Goal: Task Accomplishment & Management: Complete application form

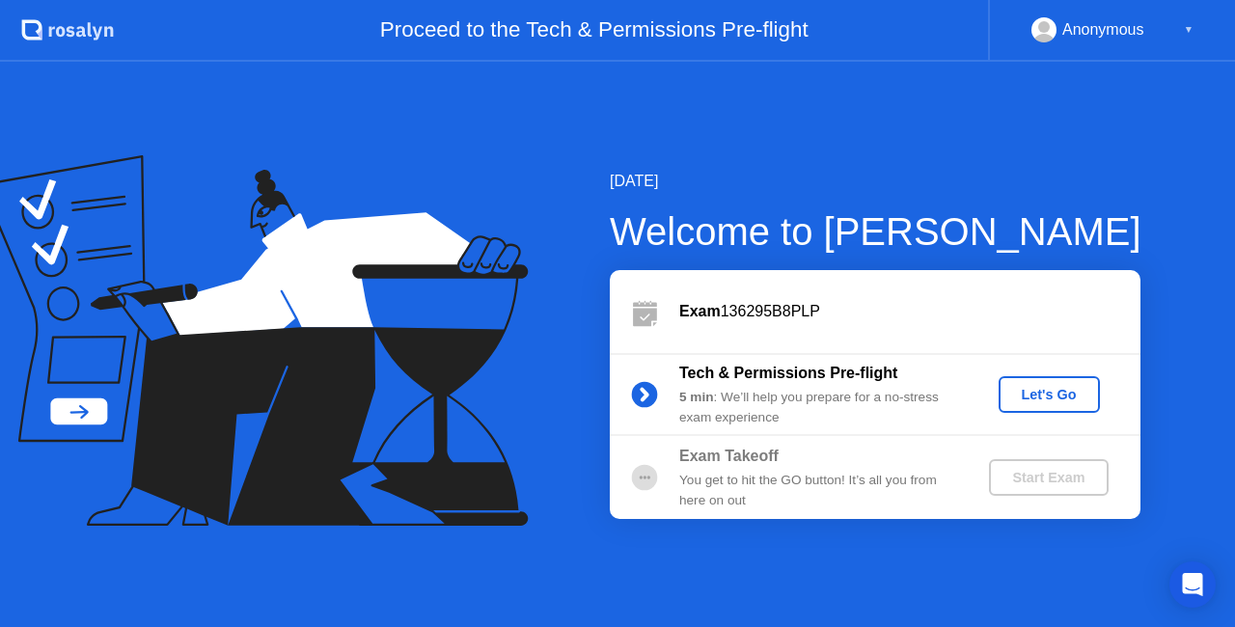
click at [1048, 477] on div "Start Exam" at bounding box center [1048, 477] width 103 height 15
click at [1055, 398] on div "Let's Go" at bounding box center [1049, 394] width 86 height 15
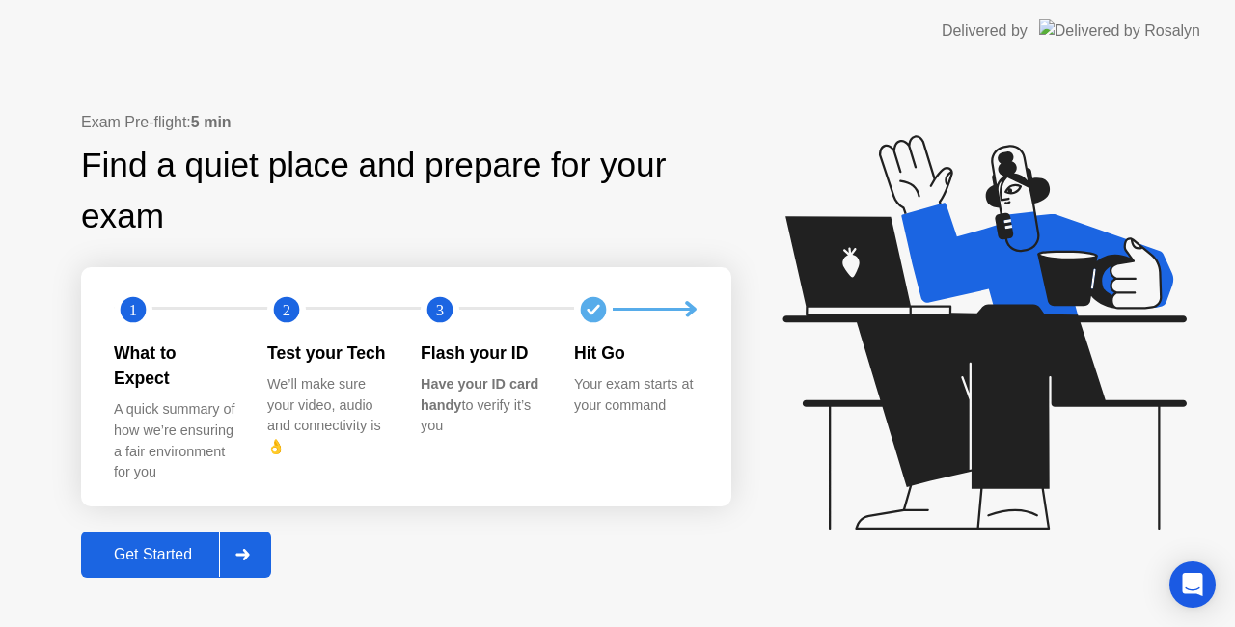
click at [241, 549] on icon at bounding box center [242, 555] width 14 height 12
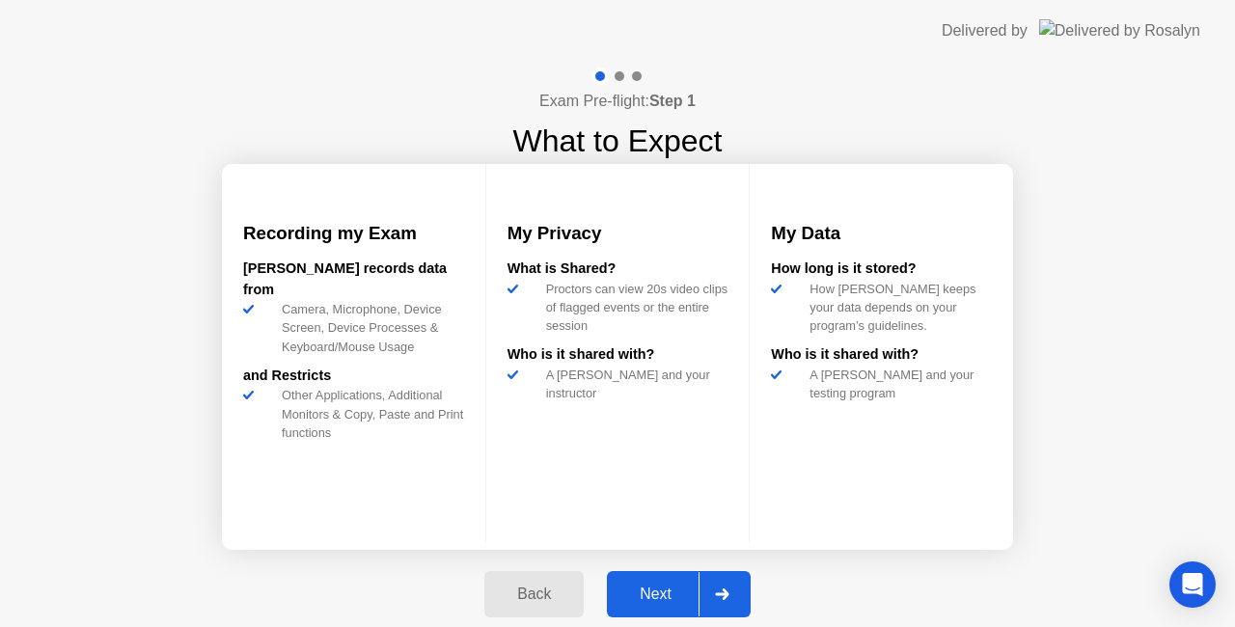
click at [720, 594] on icon at bounding box center [722, 595] width 14 height 12
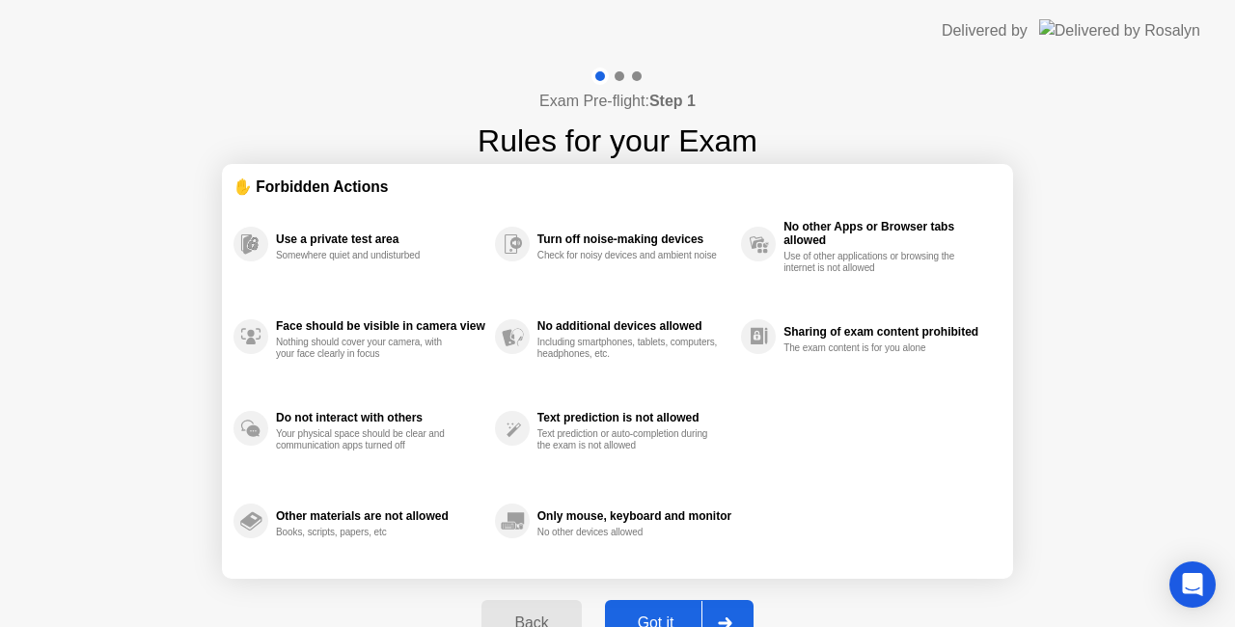
click at [722, 612] on div at bounding box center [724, 623] width 46 height 44
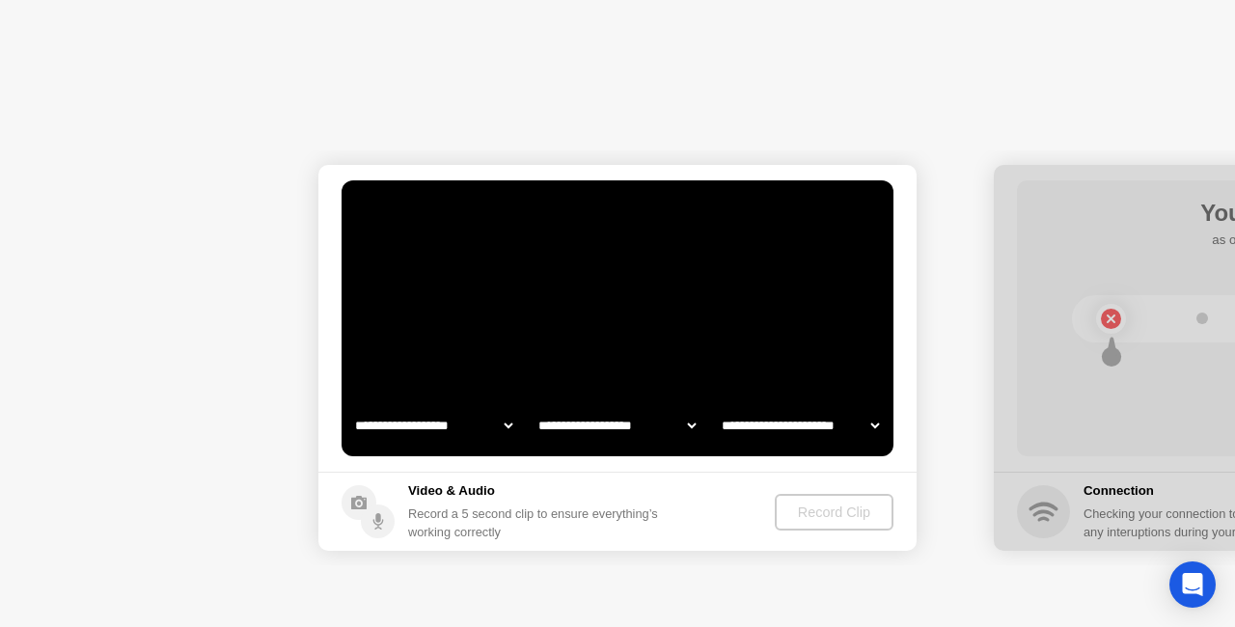
select select "**********"
select select "*******"
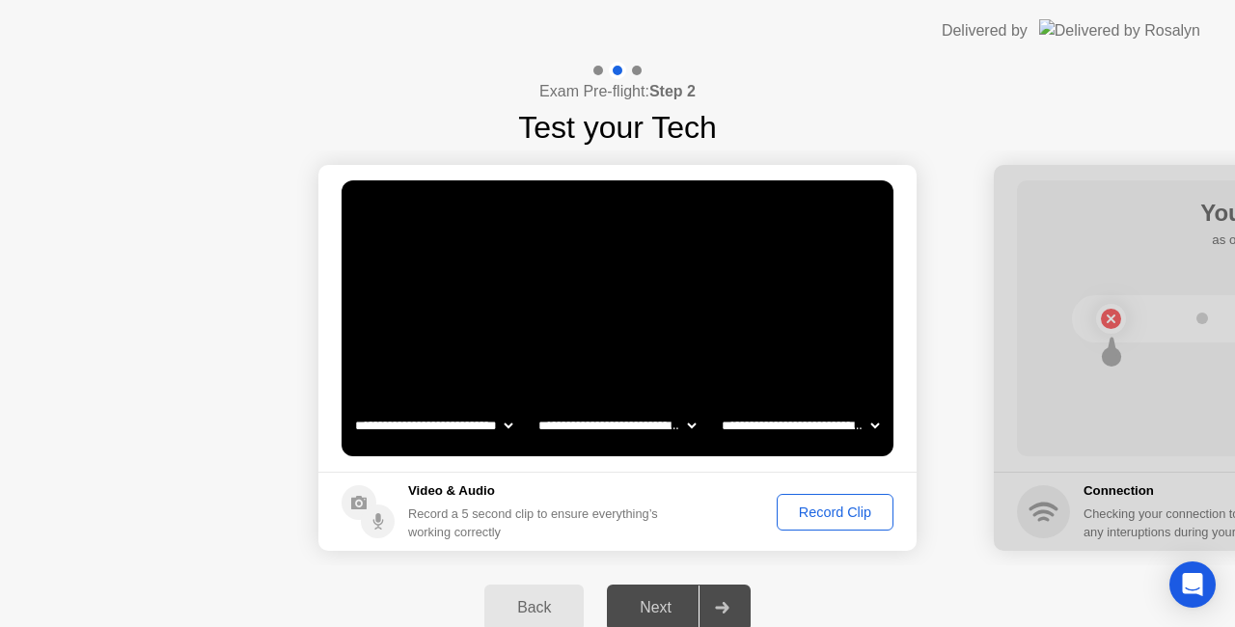
click at [832, 515] on div "Record Clip" at bounding box center [834, 512] width 103 height 15
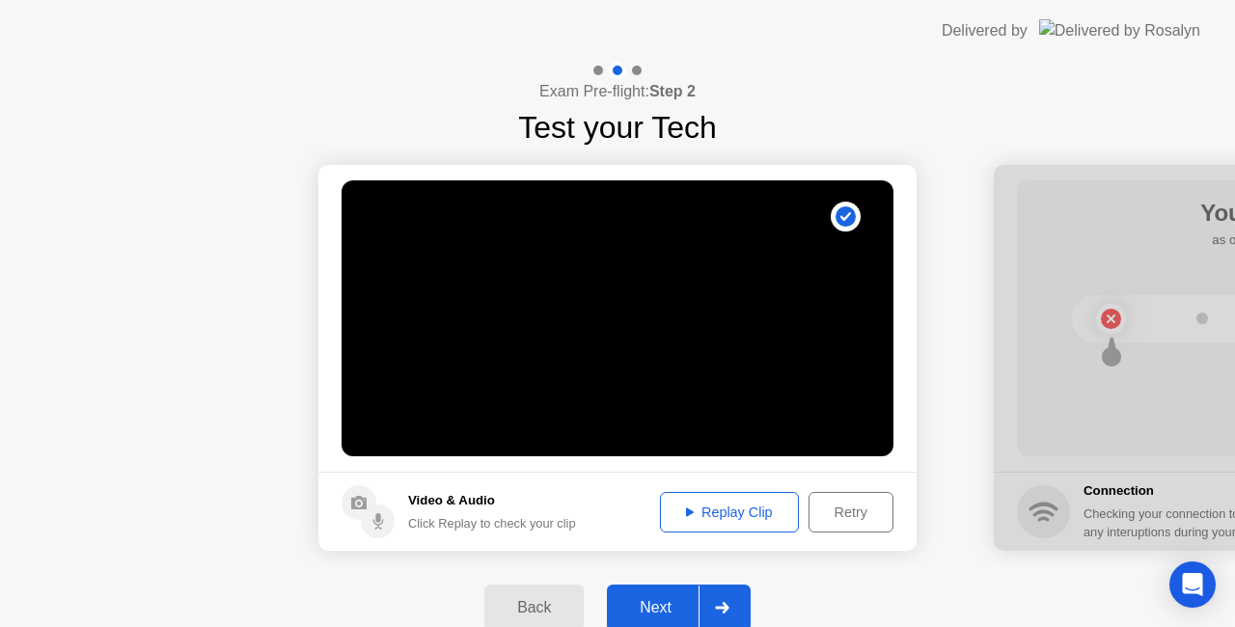
click at [728, 611] on icon at bounding box center [722, 608] width 14 height 12
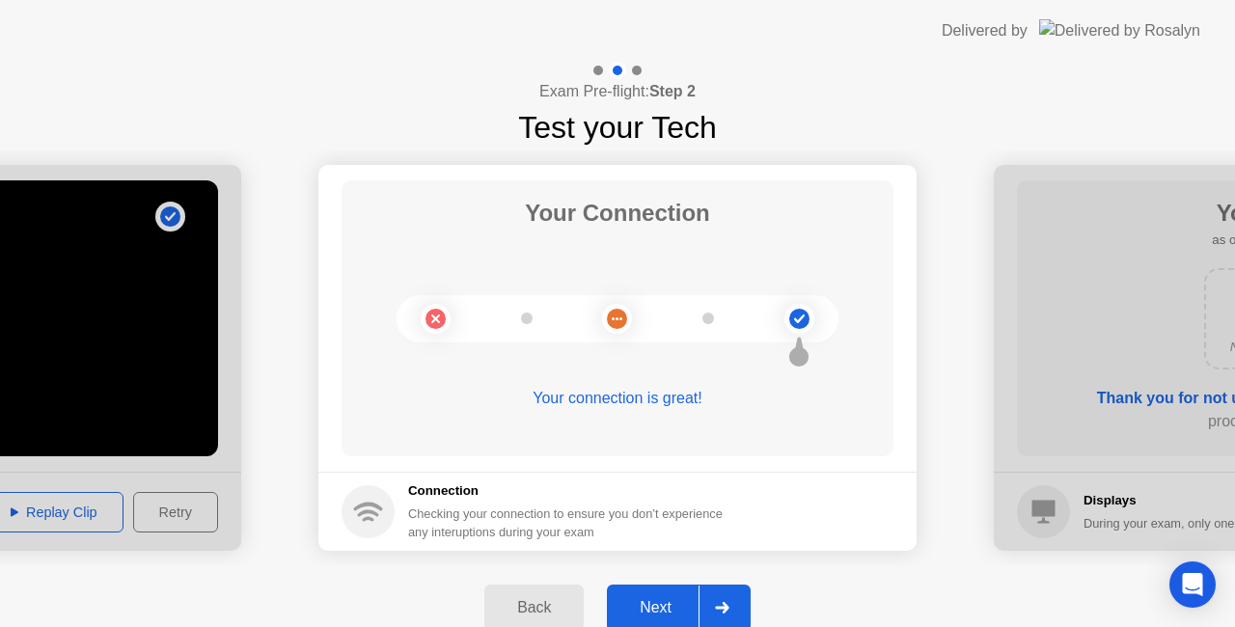
click at [728, 611] on icon at bounding box center [722, 608] width 14 height 12
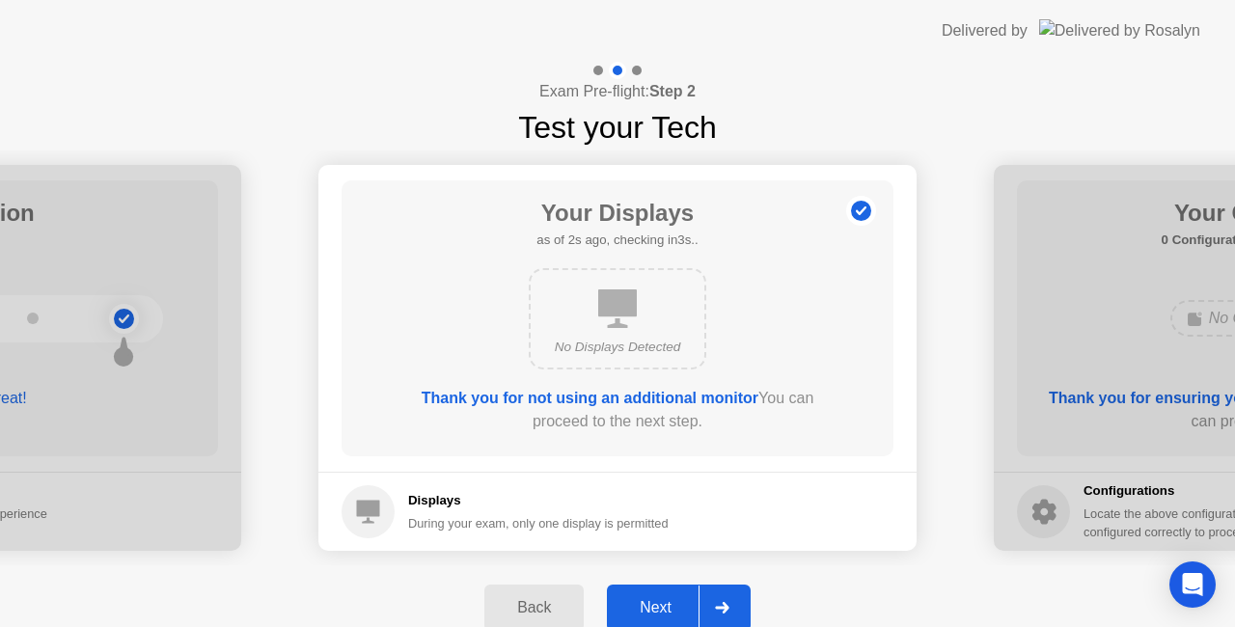
click at [728, 611] on icon at bounding box center [722, 608] width 14 height 12
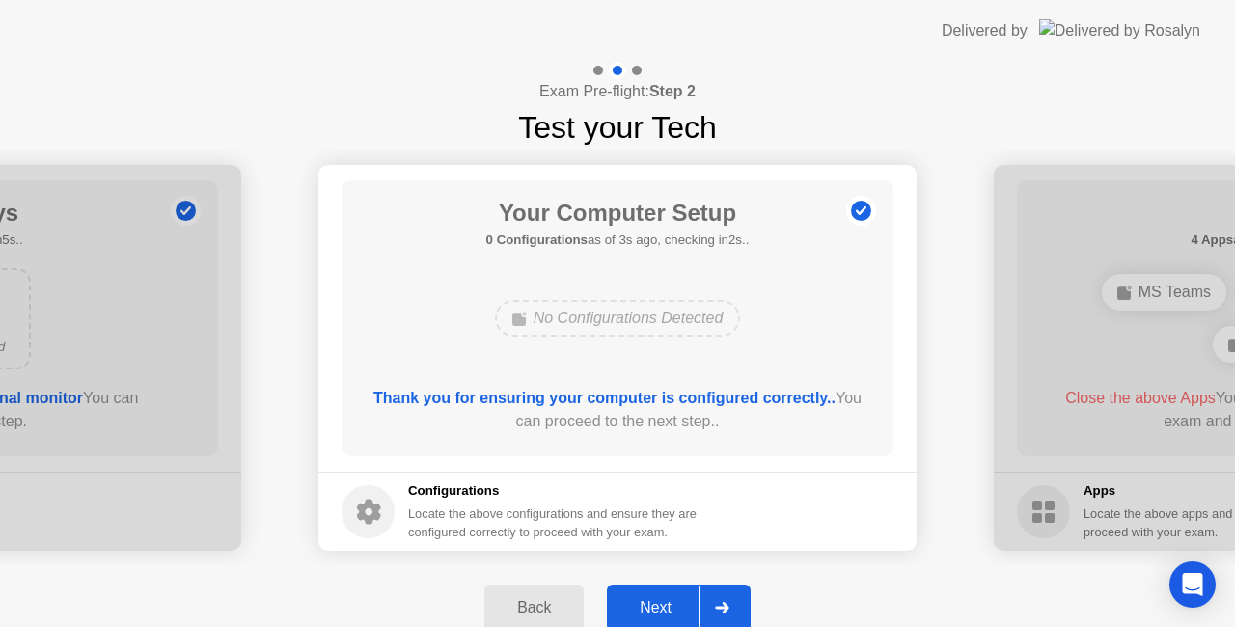
click at [728, 611] on icon at bounding box center [722, 608] width 14 height 12
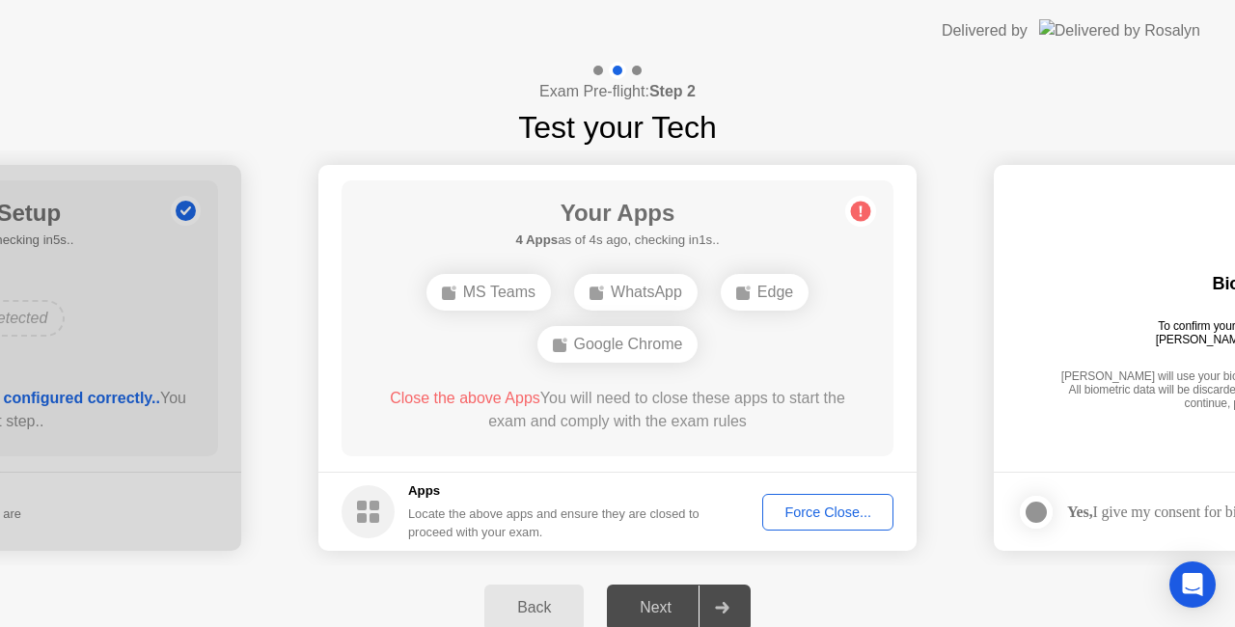
click at [535, 606] on div "Back" at bounding box center [534, 607] width 88 height 17
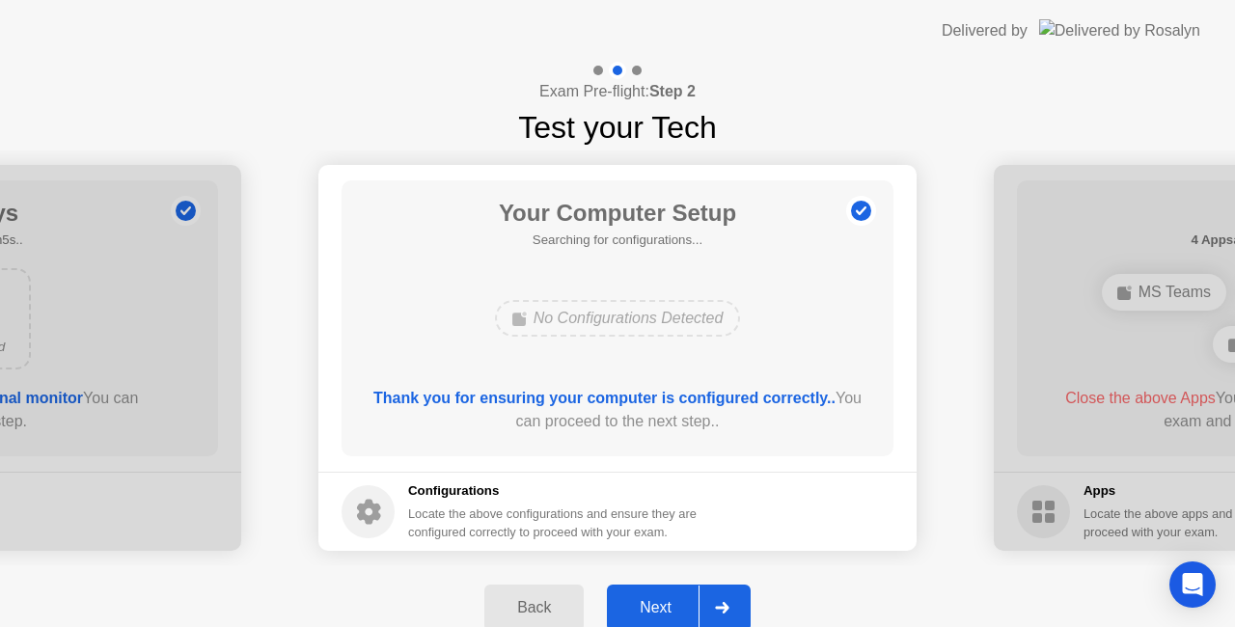
click at [535, 606] on div "Back" at bounding box center [534, 607] width 88 height 17
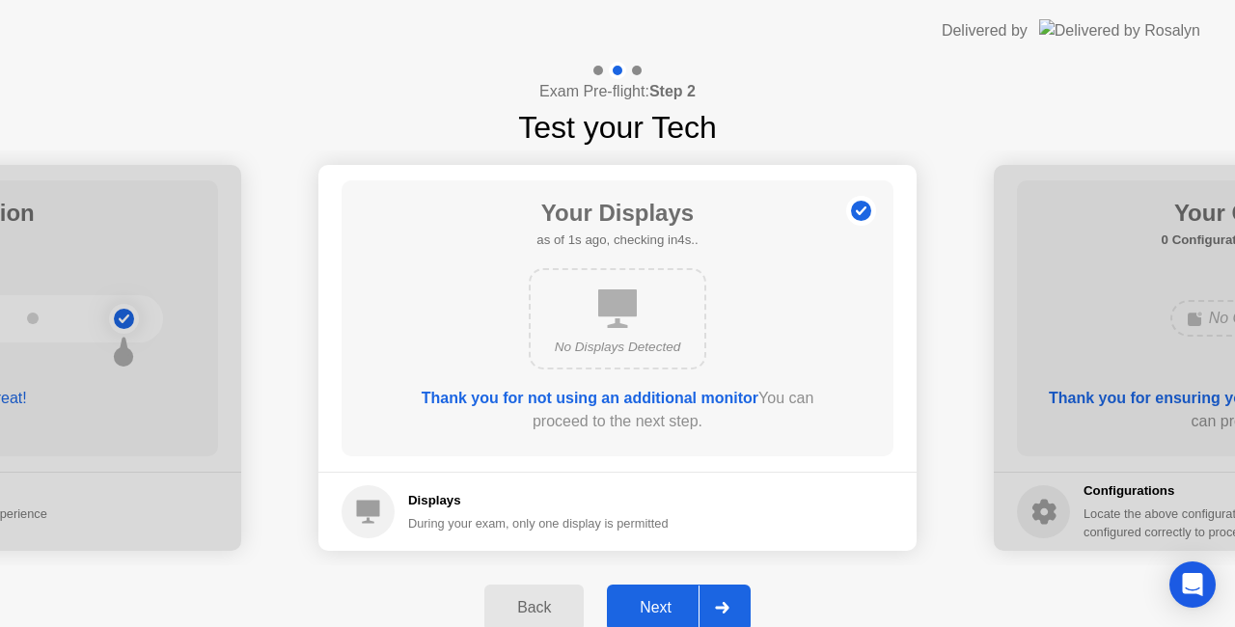
click at [535, 606] on div "Back" at bounding box center [534, 607] width 88 height 17
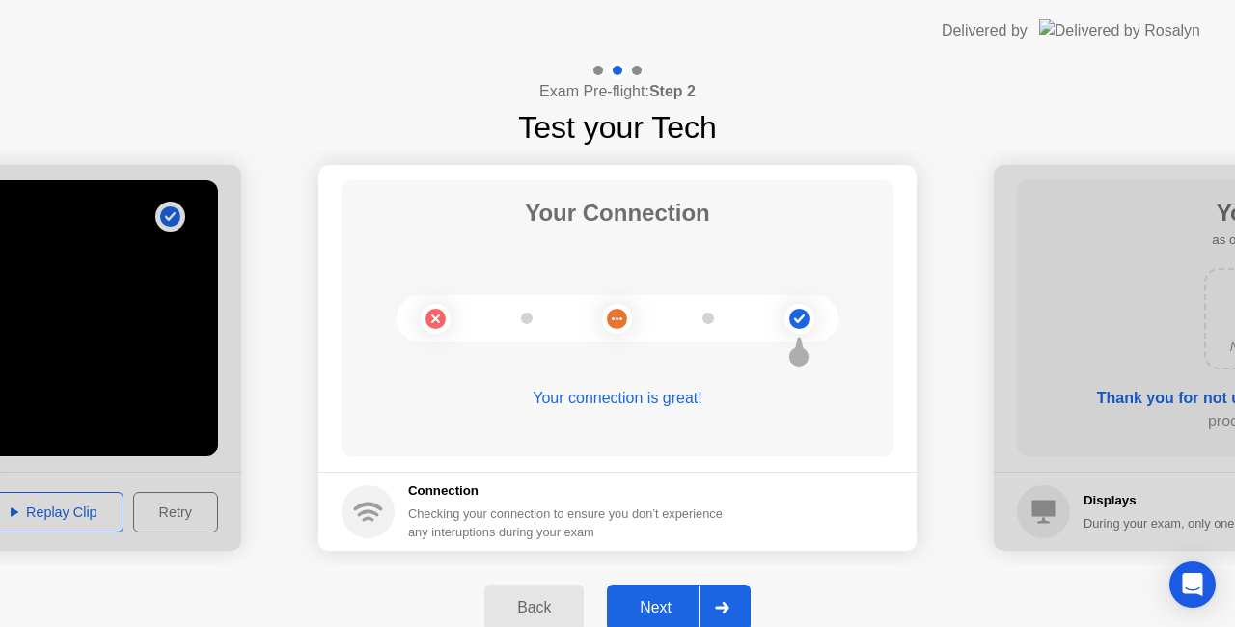
click at [535, 606] on div "Back" at bounding box center [534, 607] width 88 height 17
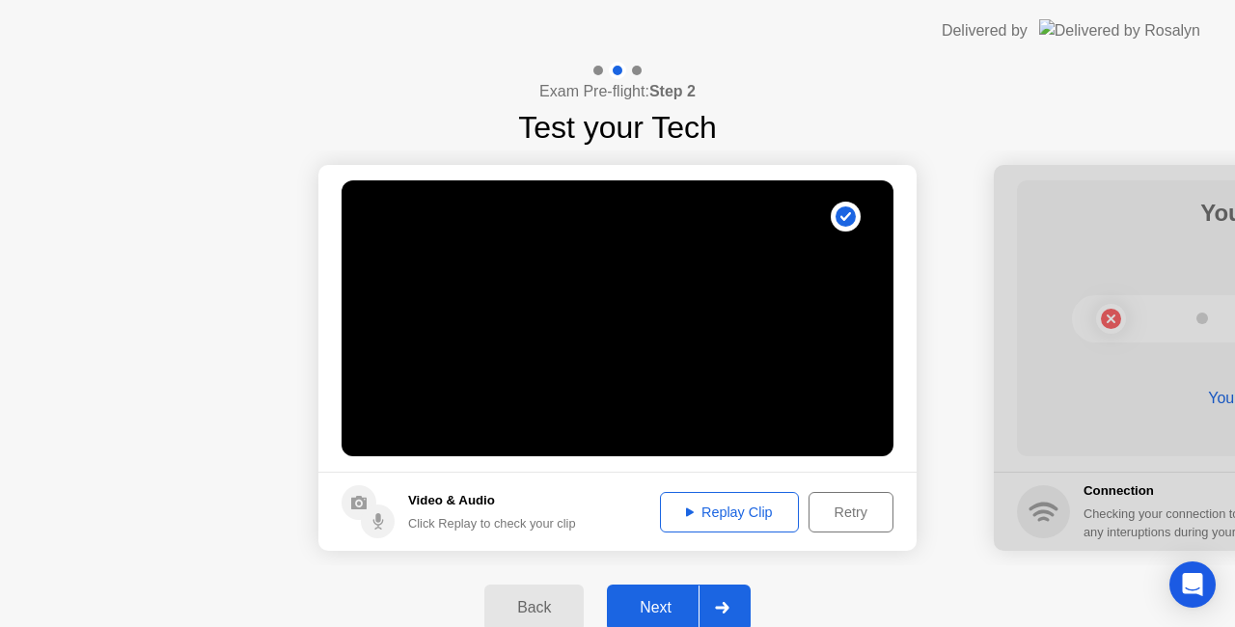
click at [687, 509] on icon at bounding box center [690, 512] width 8 height 9
click at [716, 509] on div "Replay Clip" at bounding box center [729, 512] width 125 height 15
click at [718, 602] on icon at bounding box center [722, 608] width 14 height 12
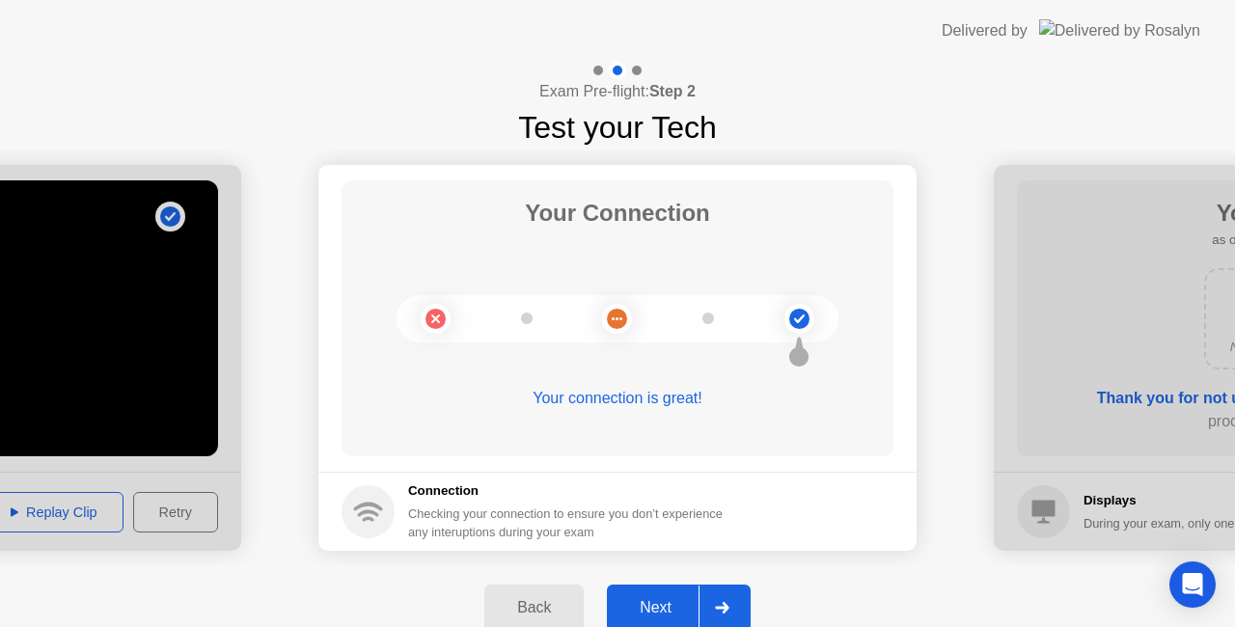
click at [799, 315] on circle at bounding box center [799, 319] width 20 height 20
click at [729, 601] on div at bounding box center [722, 608] width 46 height 44
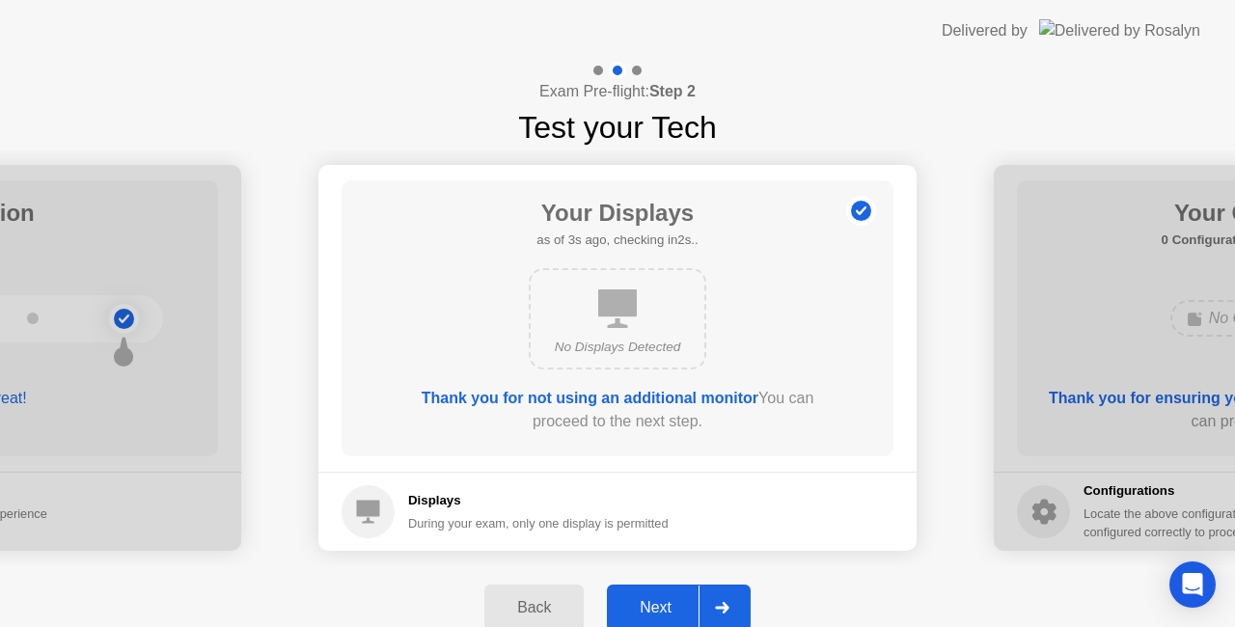
click at [729, 601] on div at bounding box center [722, 608] width 46 height 44
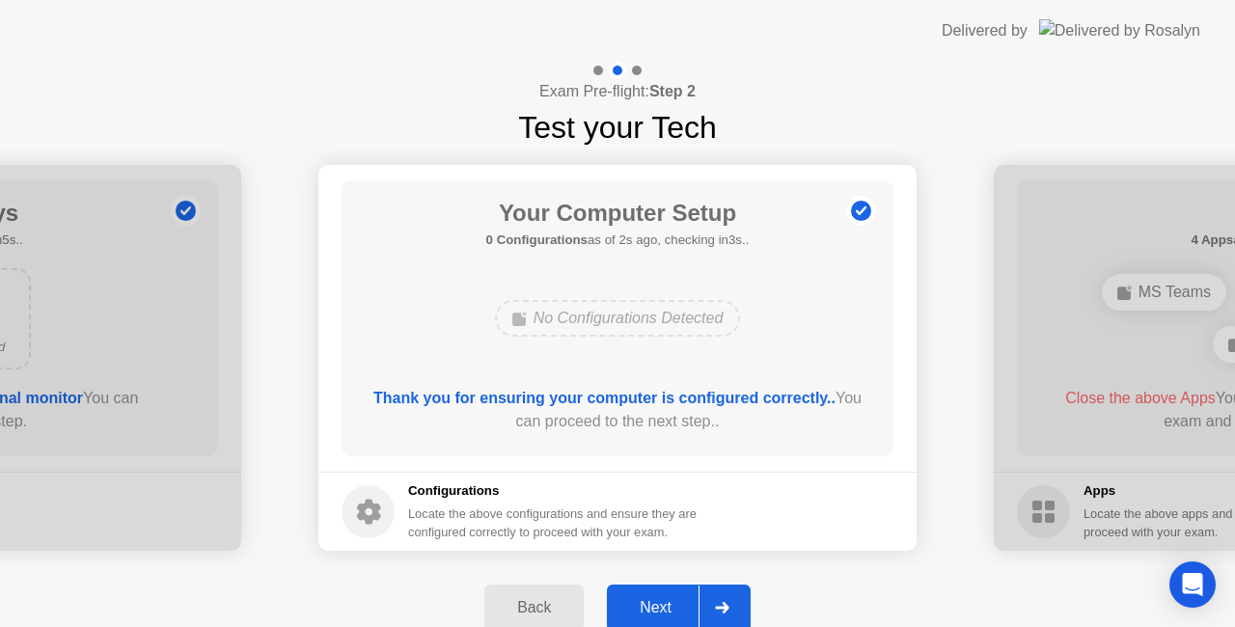
click at [537, 318] on div "No Configurations Detected" at bounding box center [618, 318] width 246 height 37
click at [722, 601] on div at bounding box center [722, 608] width 46 height 44
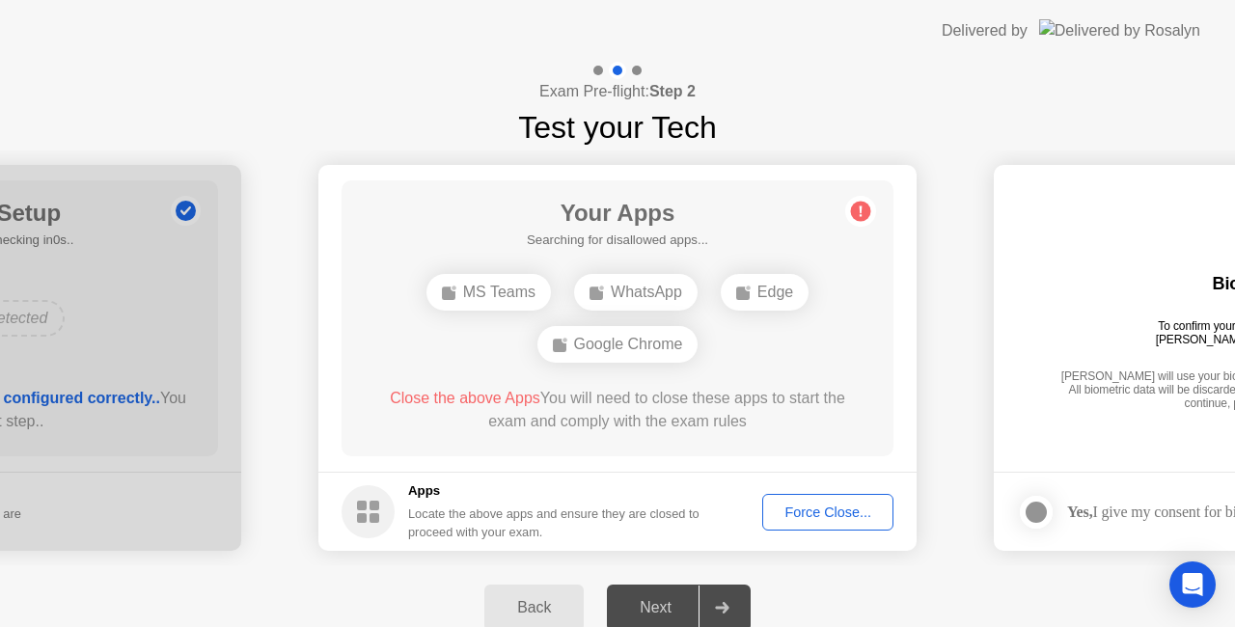
click at [533, 602] on div "Back" at bounding box center [534, 607] width 88 height 17
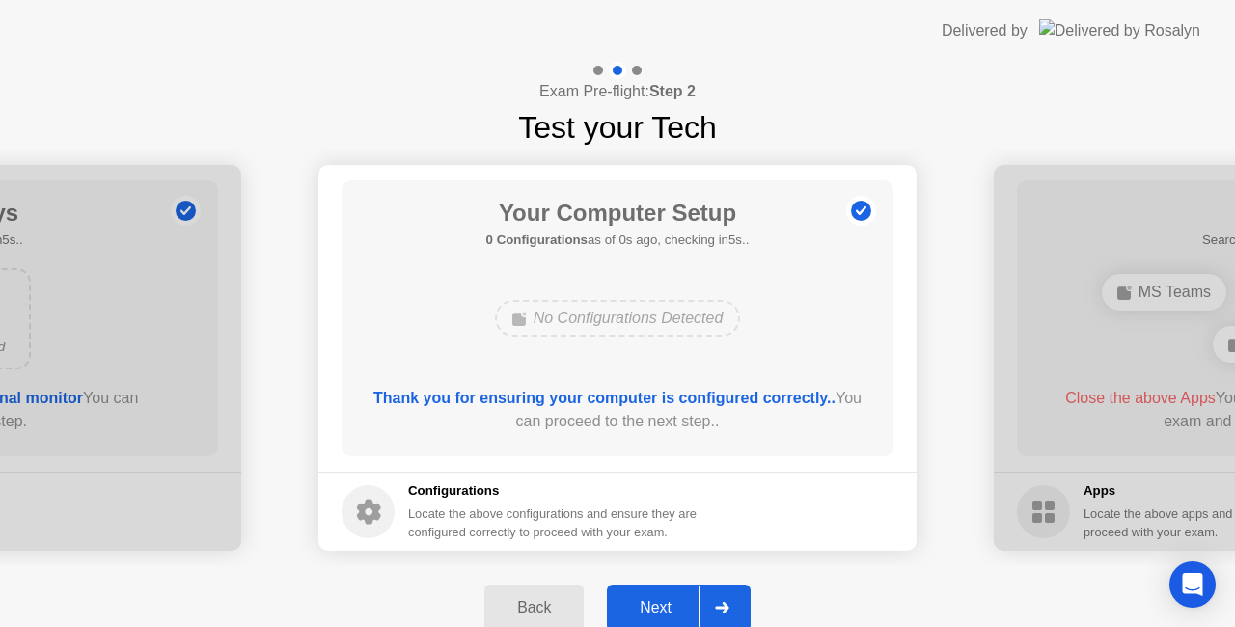
click at [533, 602] on div "Back" at bounding box center [534, 607] width 88 height 17
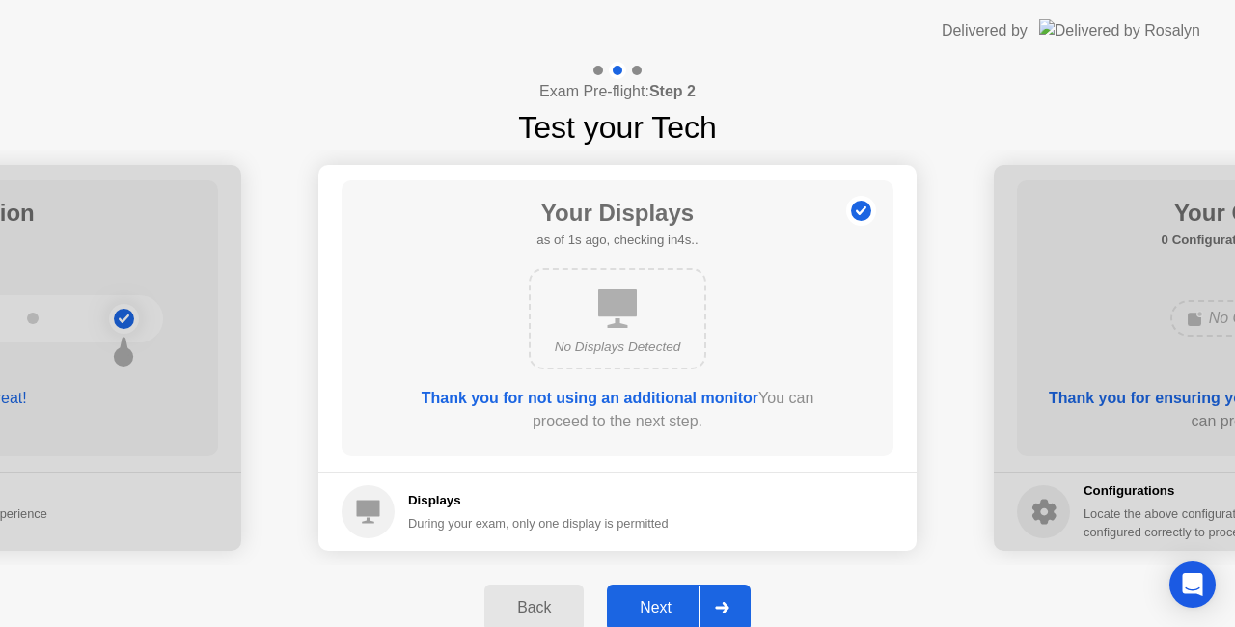
click at [533, 602] on div "Back" at bounding box center [534, 607] width 88 height 17
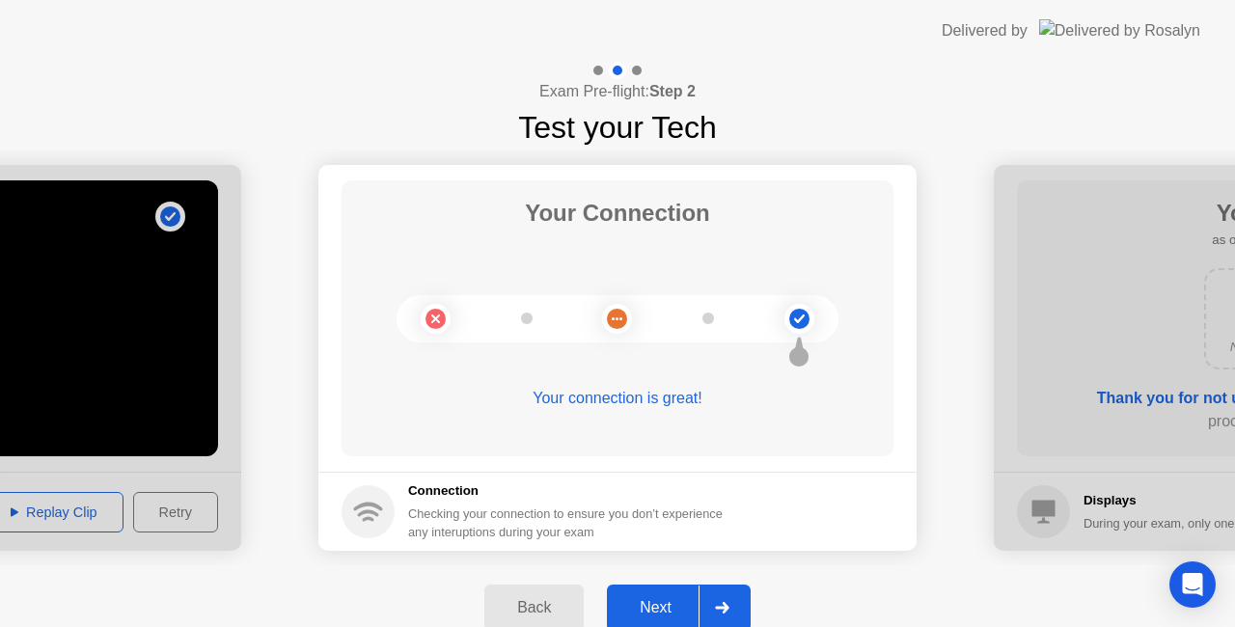
click at [533, 602] on div "Back" at bounding box center [534, 607] width 88 height 17
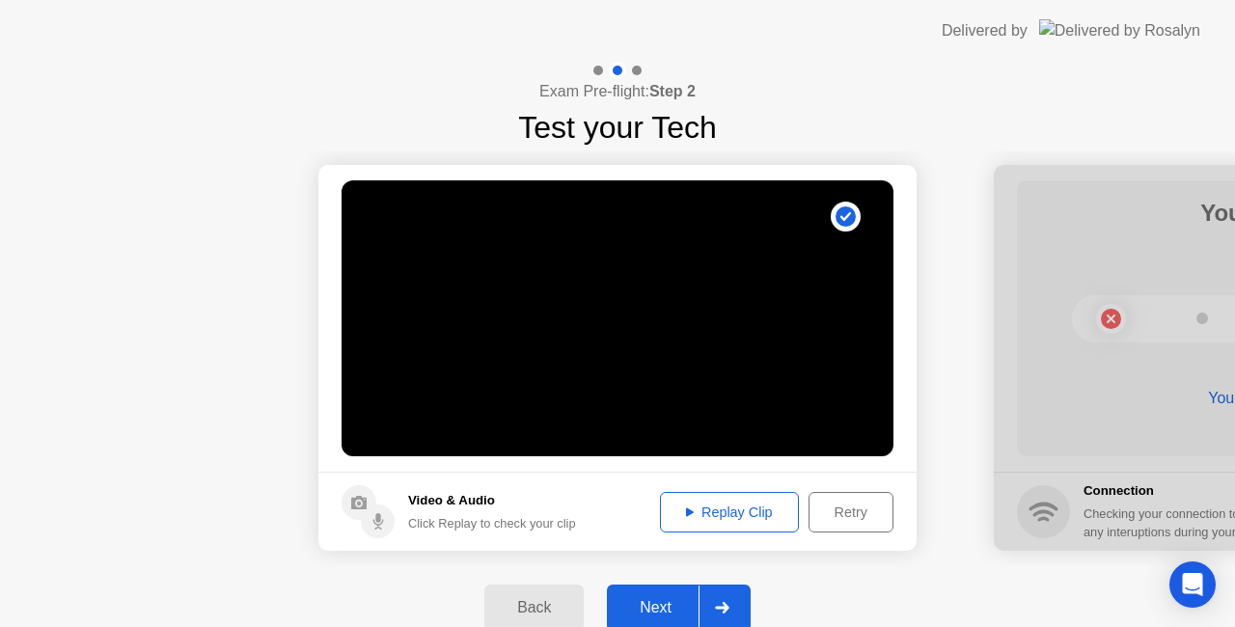
click at [377, 522] on icon at bounding box center [377, 518] width 5 height 10
click at [686, 506] on div "Replay Clip" at bounding box center [729, 512] width 125 height 15
click at [722, 604] on icon at bounding box center [722, 608] width 14 height 12
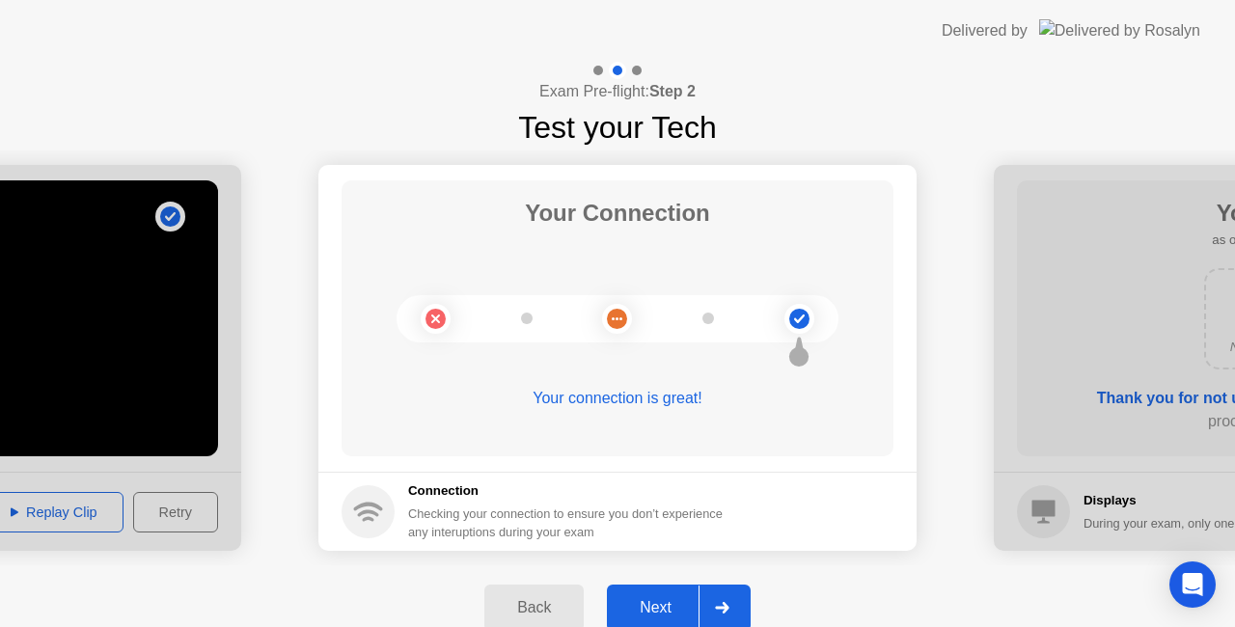
click at [722, 604] on icon at bounding box center [722, 608] width 14 height 12
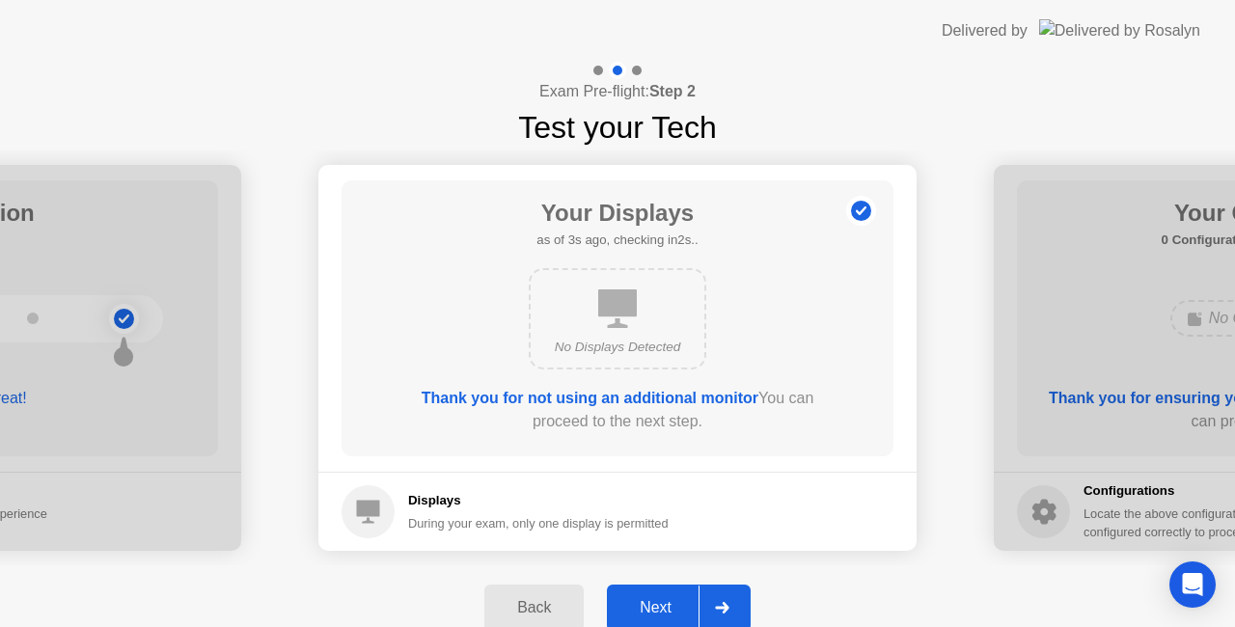
click at [722, 604] on icon at bounding box center [722, 608] width 14 height 12
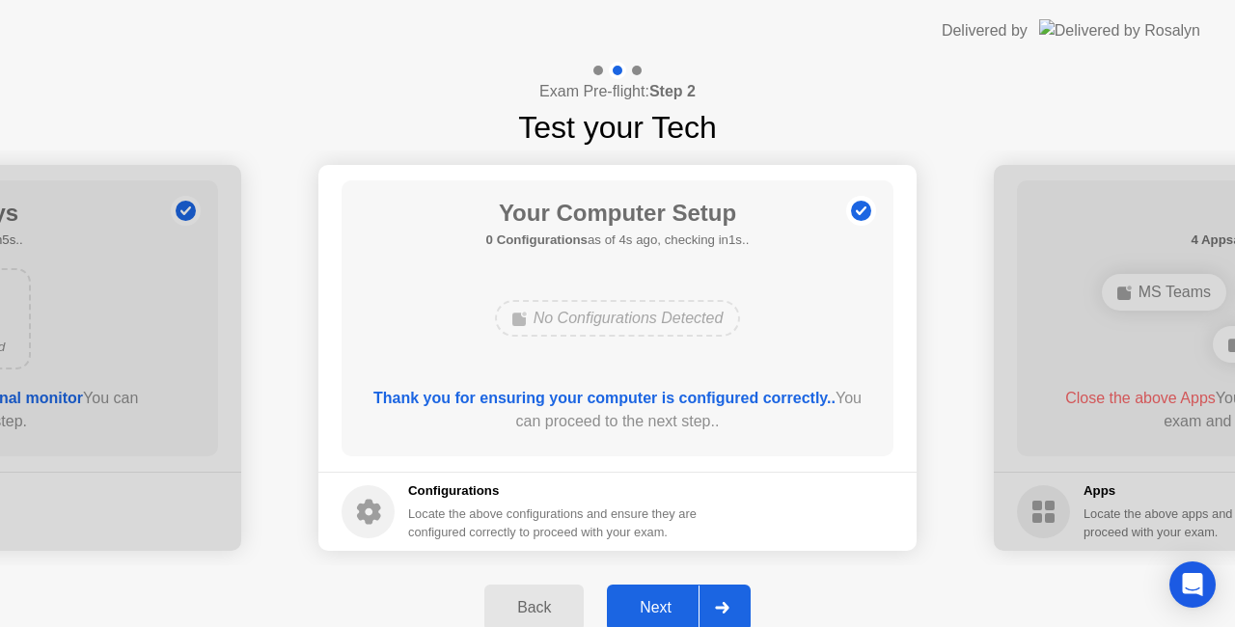
click at [722, 604] on icon at bounding box center [722, 608] width 14 height 12
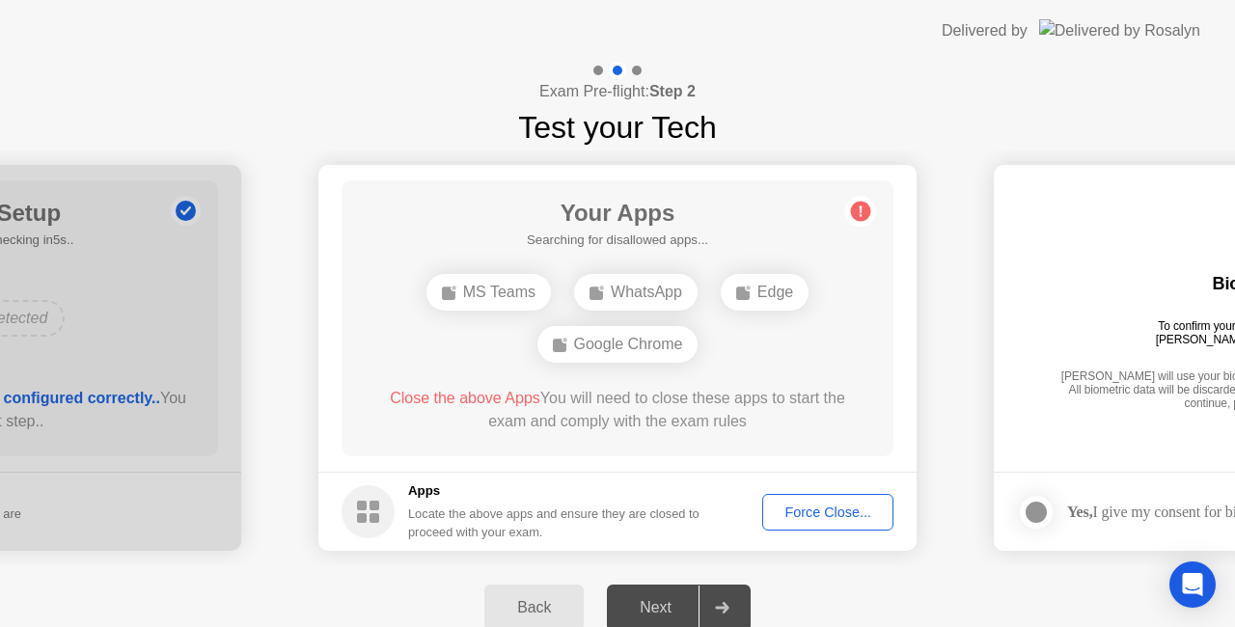
click at [840, 512] on div "Force Close..." at bounding box center [828, 512] width 118 height 15
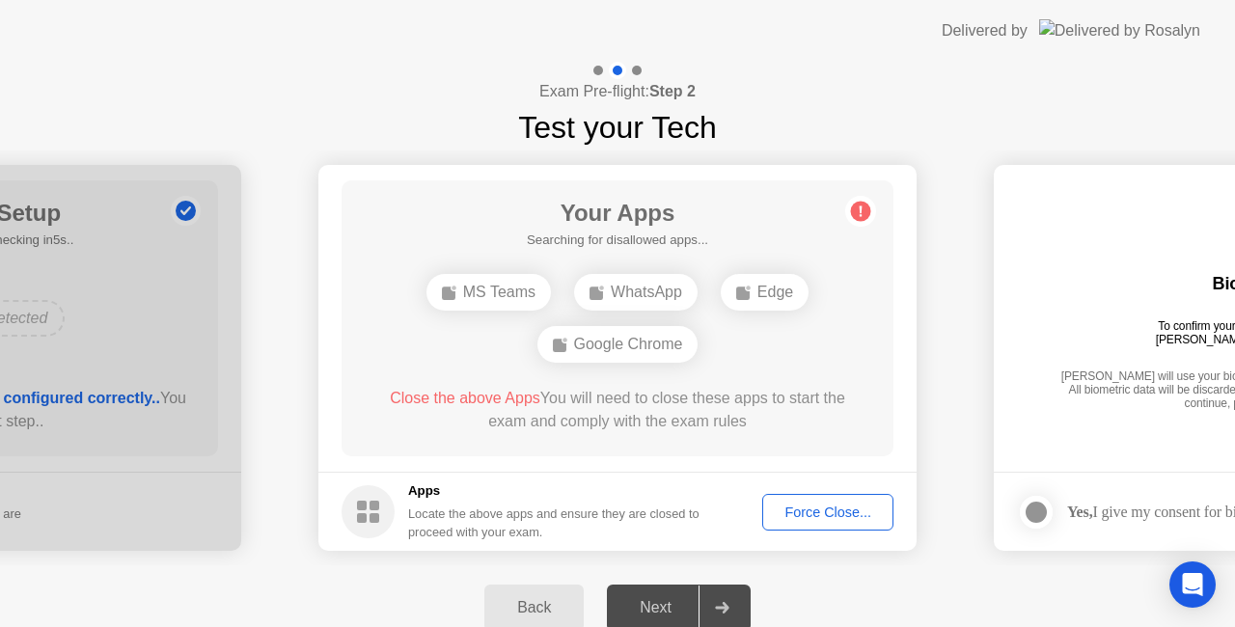
click at [720, 606] on icon at bounding box center [722, 608] width 14 height 12
drag, startPoint x: 720, startPoint y: 606, endPoint x: 820, endPoint y: 517, distance: 134.0
click at [820, 517] on div "**********" at bounding box center [617, 356] width 1235 height 589
click at [820, 517] on div "Force Close..." at bounding box center [828, 512] width 118 height 15
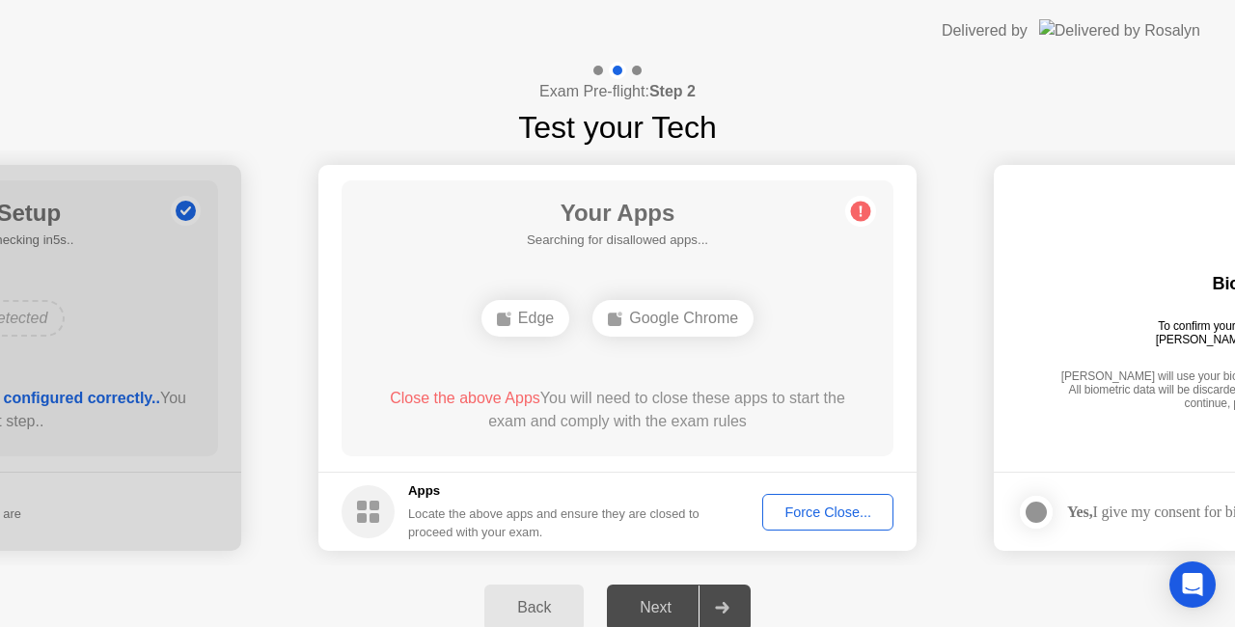
click at [641, 317] on div "Google Chrome" at bounding box center [672, 318] width 161 height 37
click at [667, 610] on div "Next" at bounding box center [656, 607] width 86 height 17
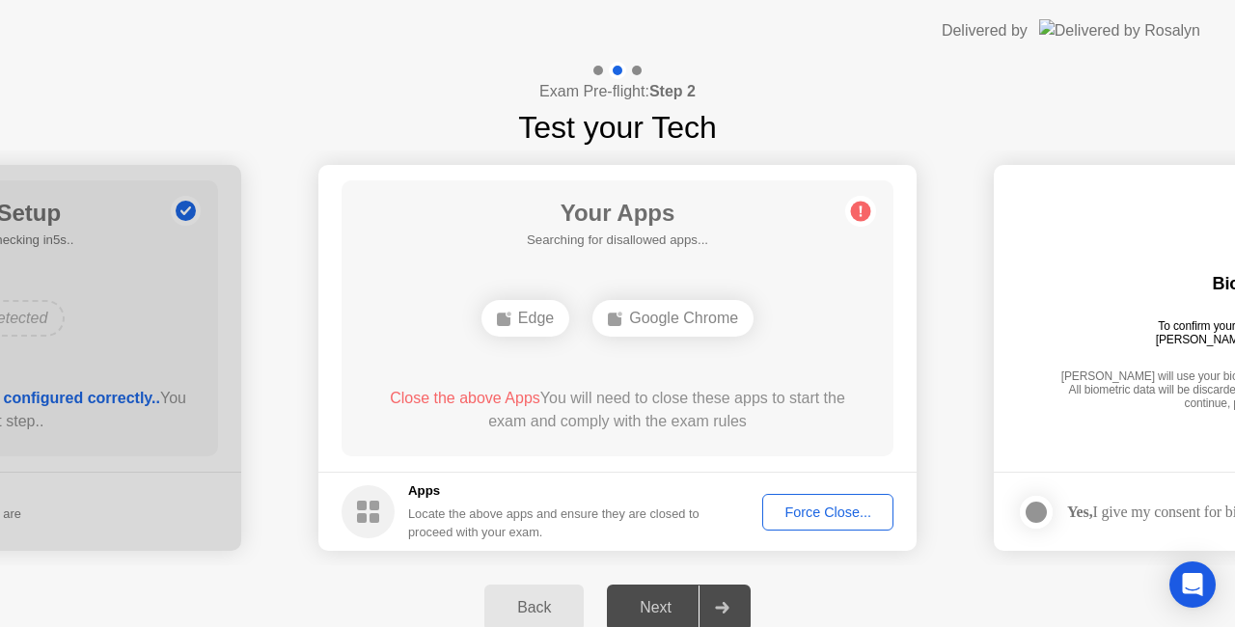
click at [724, 600] on div at bounding box center [722, 608] width 46 height 44
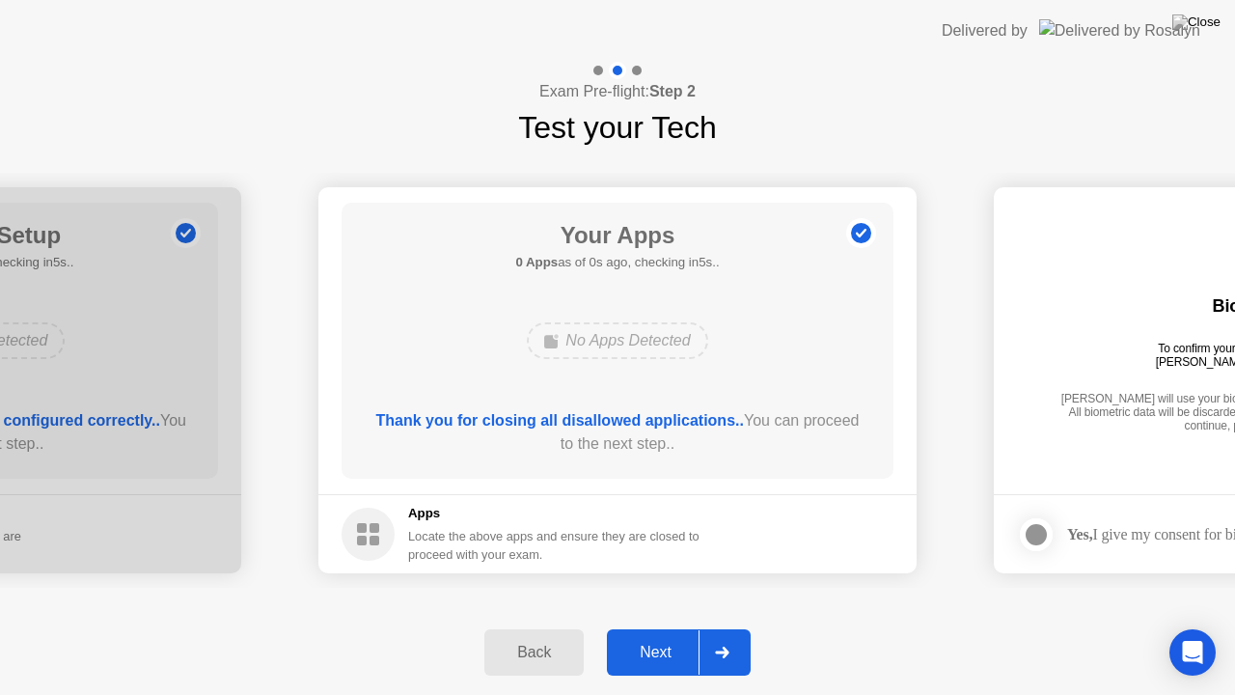
click at [838, 529] on footer "Apps Locate the above apps and ensure they are closed to proceed with your exam." at bounding box center [617, 533] width 598 height 79
click at [722, 626] on div at bounding box center [722, 652] width 46 height 44
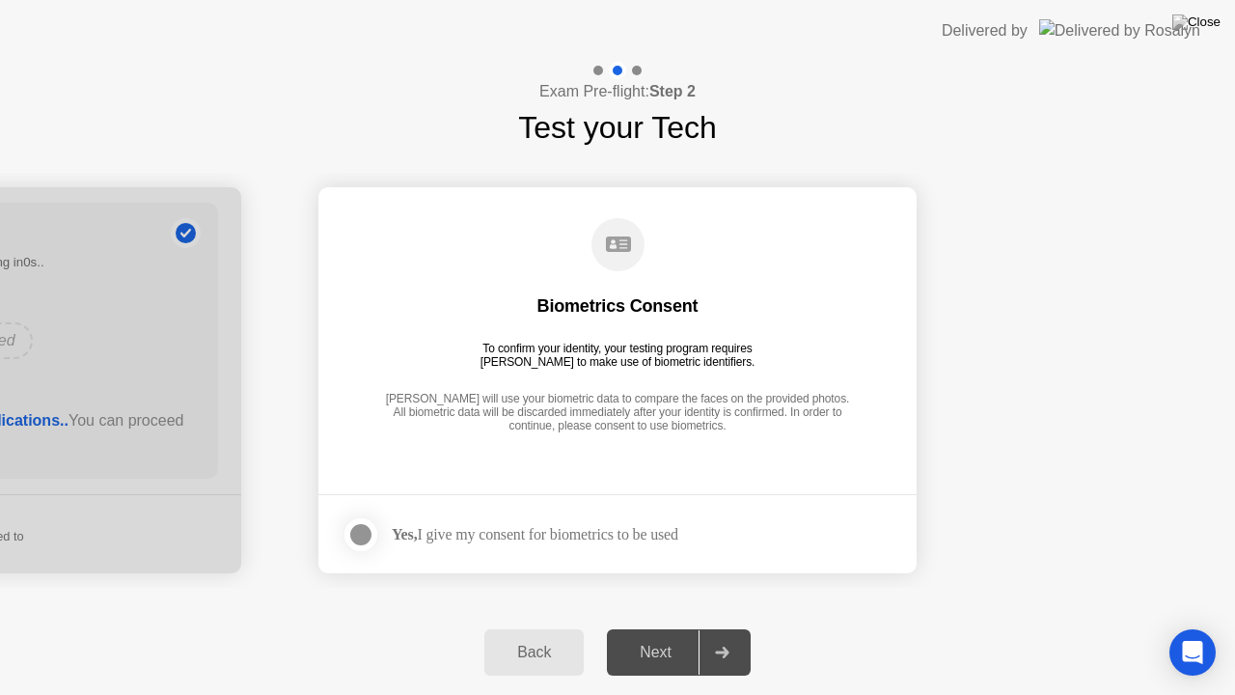
click at [719, 626] on icon at bounding box center [722, 652] width 14 height 12
click at [354, 534] on div at bounding box center [360, 534] width 23 height 23
click at [717, 626] on div at bounding box center [722, 652] width 46 height 44
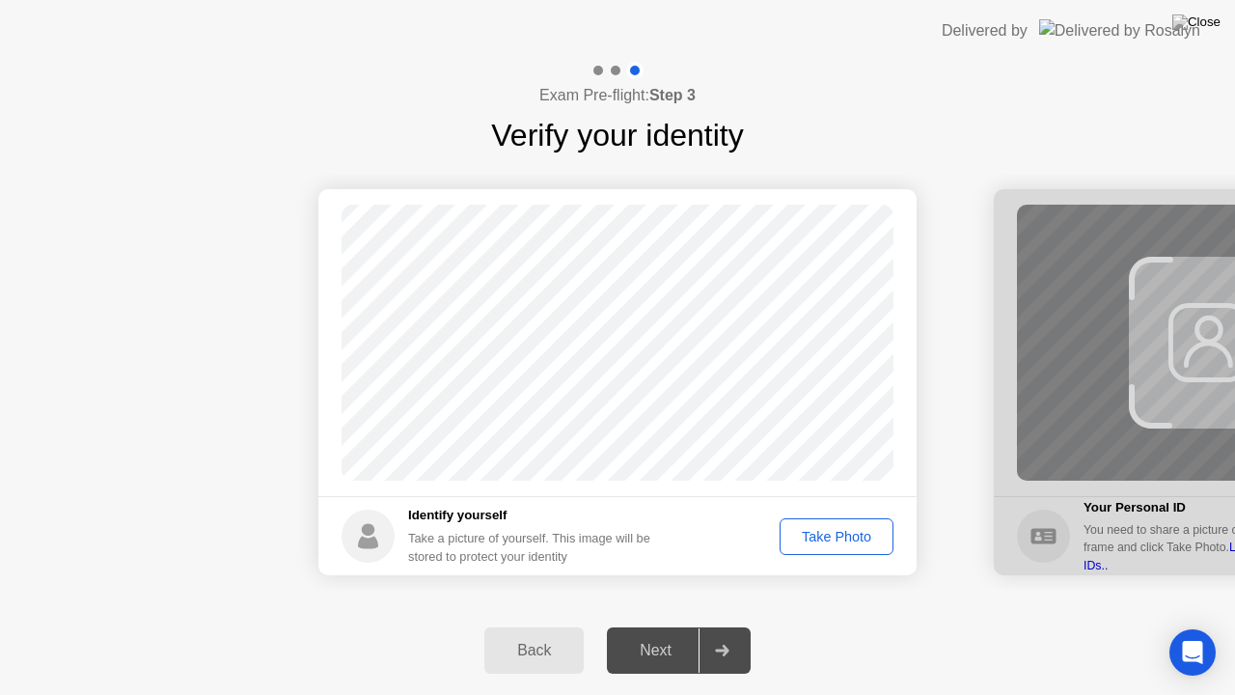
click at [826, 541] on div "Take Photo" at bounding box center [836, 536] width 100 height 15
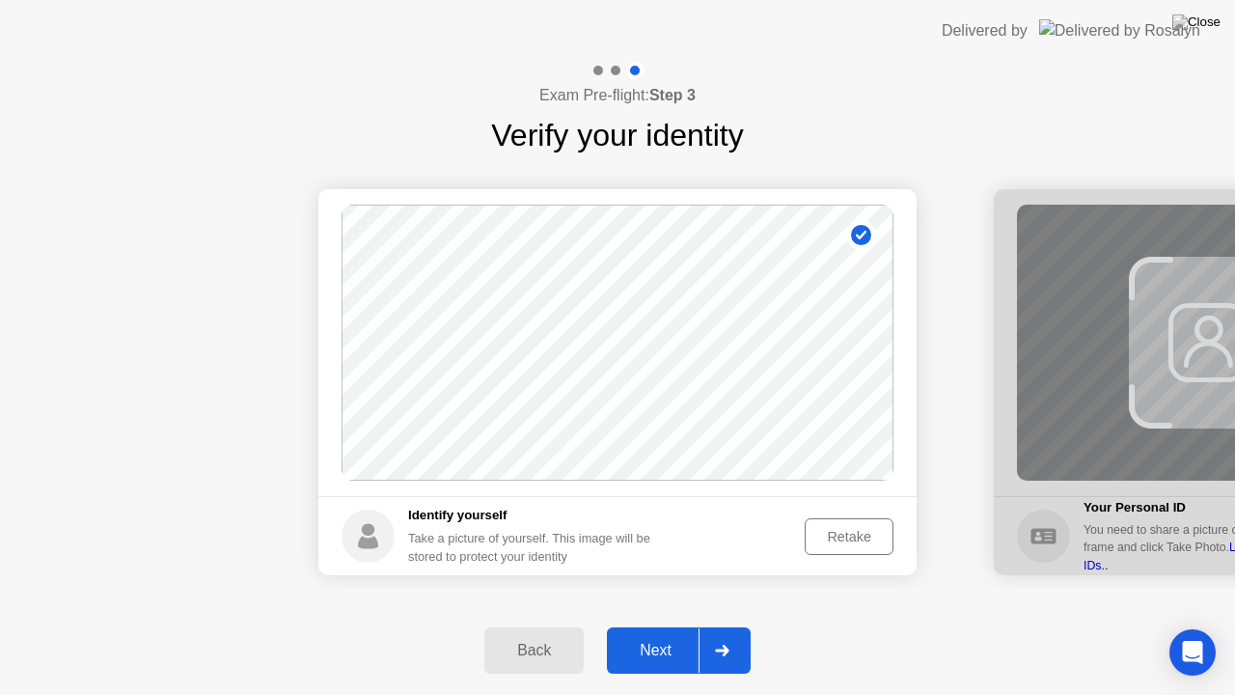
click at [826, 541] on div "Retake" at bounding box center [848, 536] width 75 height 15
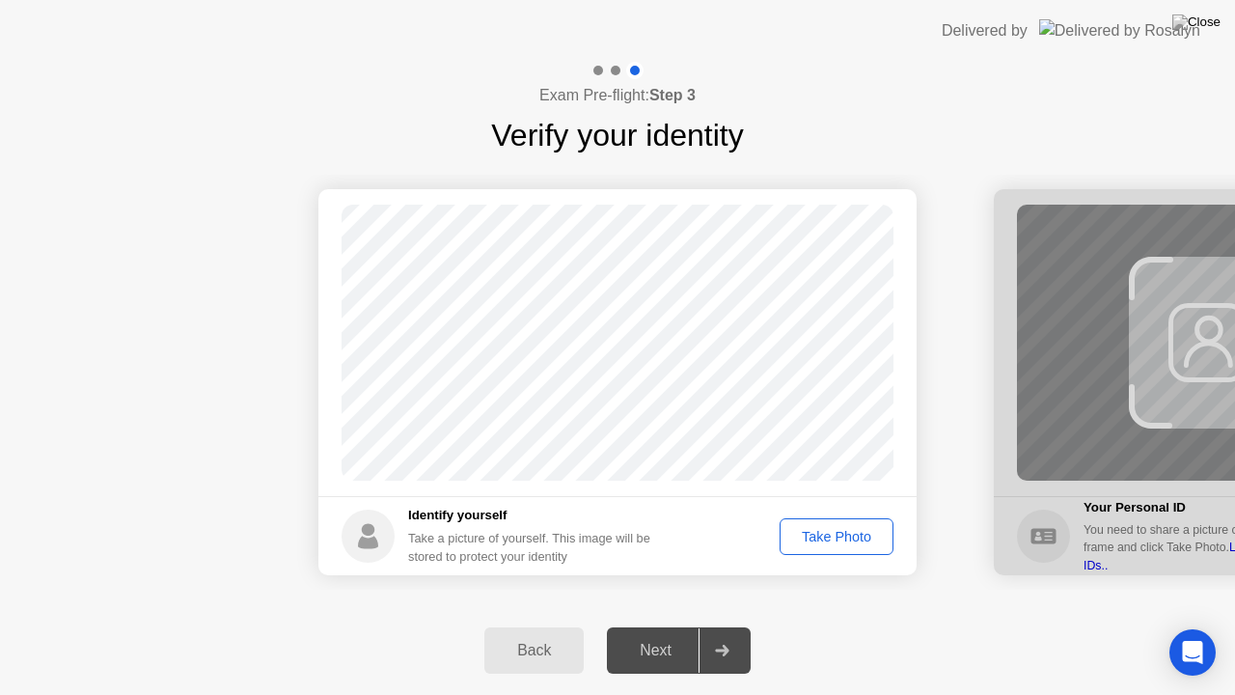
click at [826, 541] on div "Take Photo" at bounding box center [836, 536] width 100 height 15
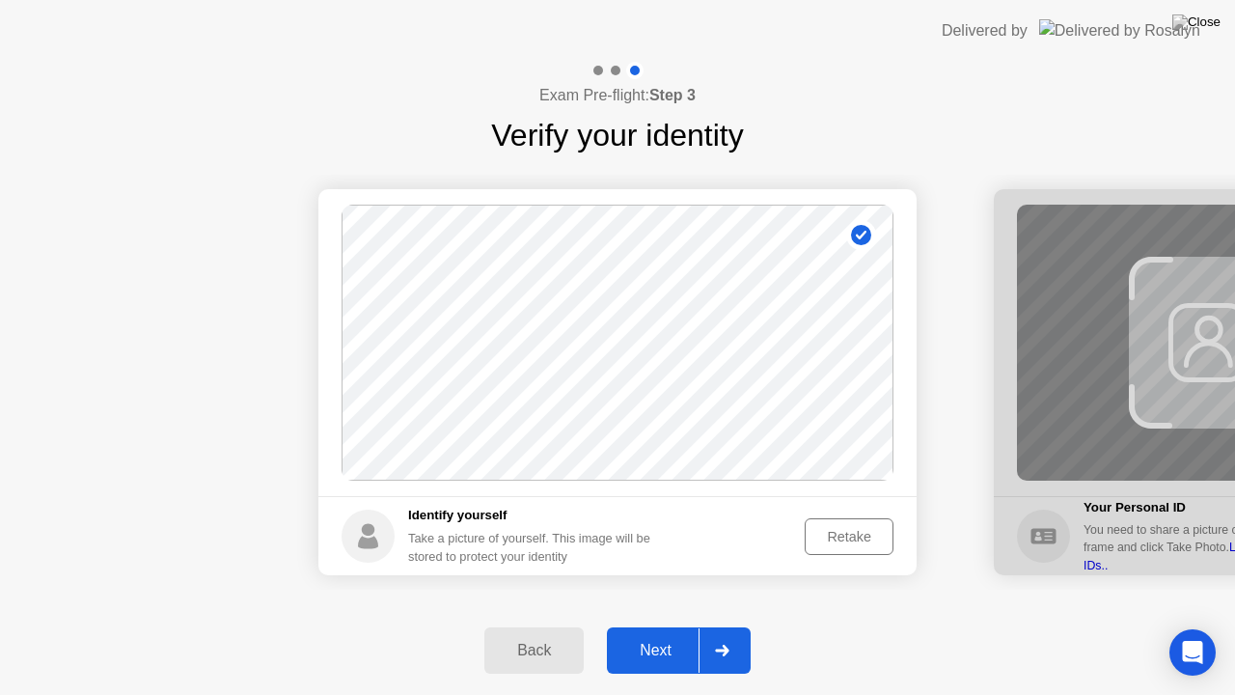
click at [729, 626] on icon at bounding box center [722, 651] width 14 height 12
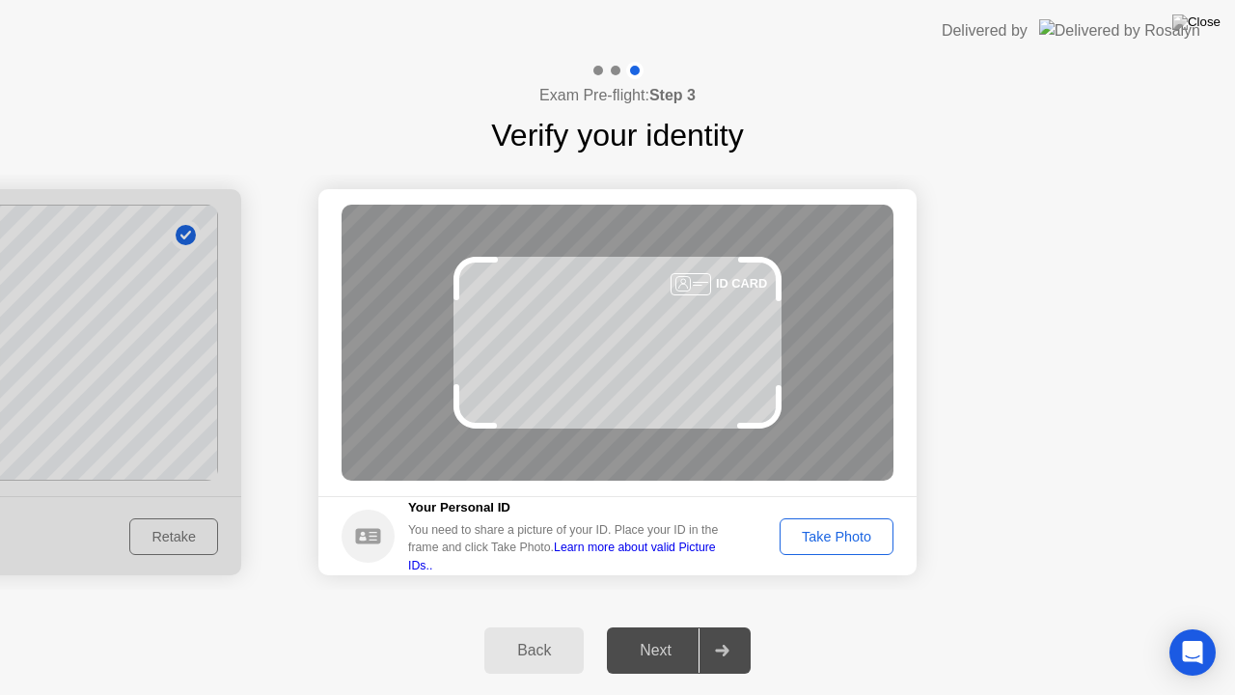
click at [814, 544] on div "Take Photo" at bounding box center [836, 536] width 100 height 15
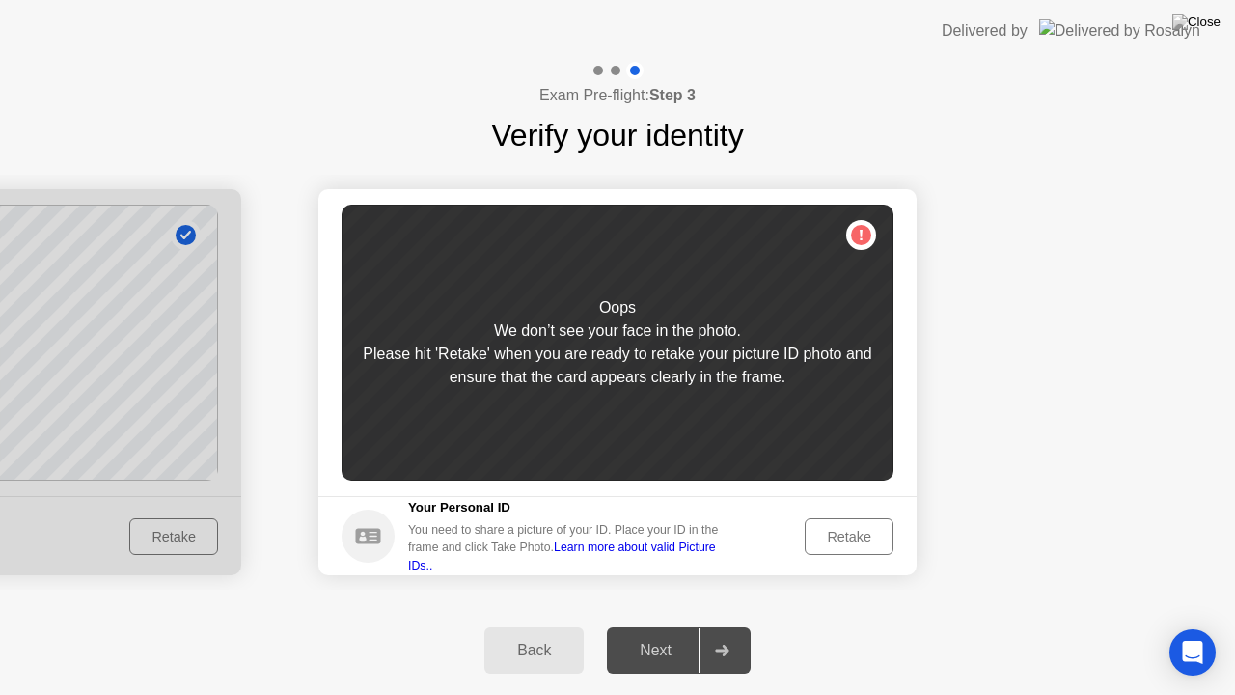
click at [849, 536] on div "Retake" at bounding box center [848, 536] width 75 height 15
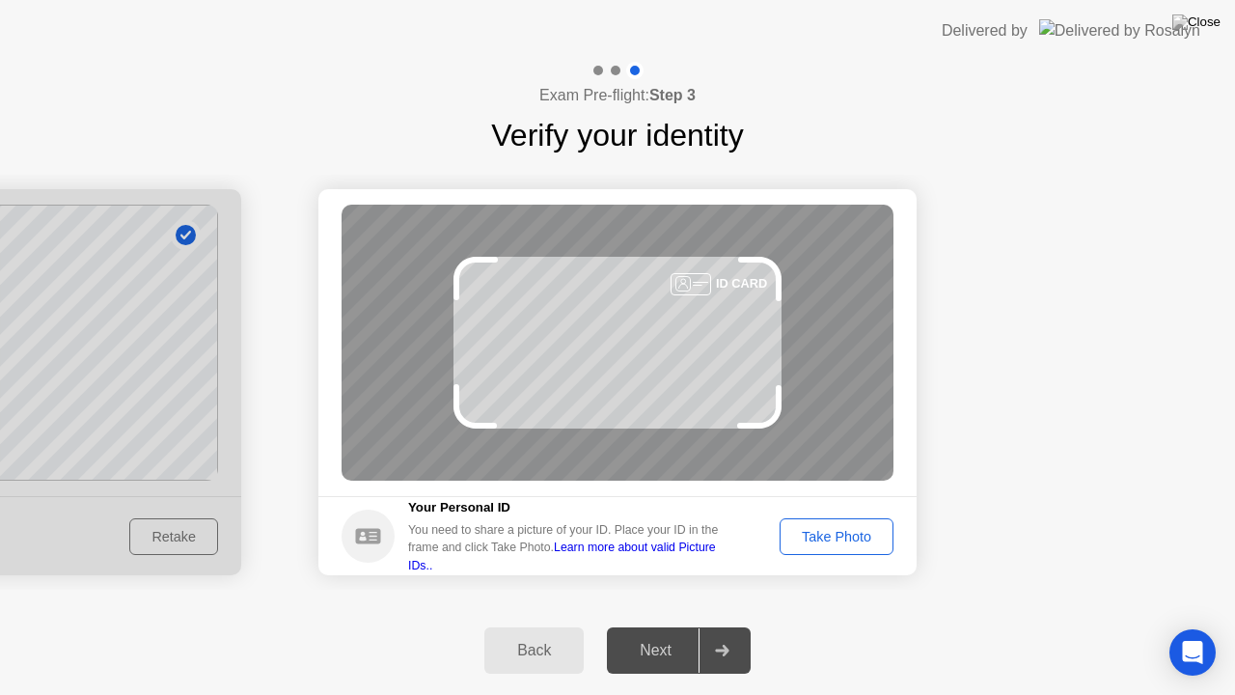
click at [849, 536] on div "Take Photo" at bounding box center [836, 536] width 100 height 15
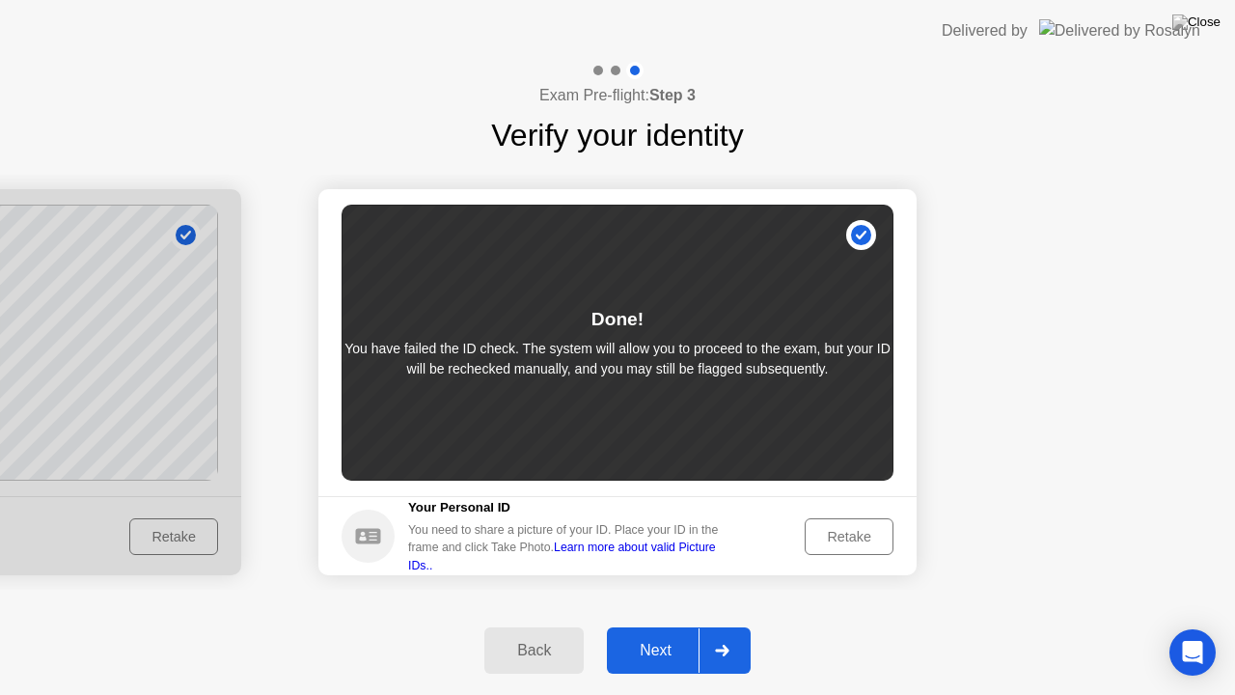
click at [726, 626] on icon at bounding box center [722, 651] width 14 height 12
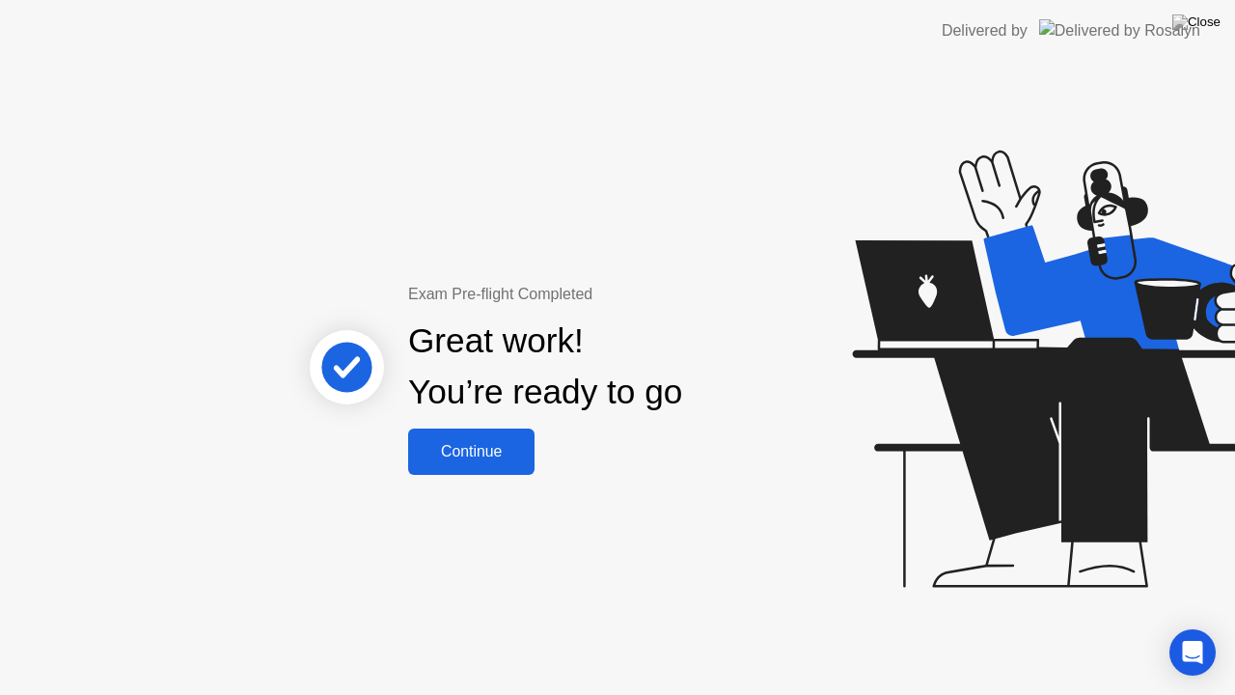
click at [498, 454] on div "Continue" at bounding box center [471, 451] width 115 height 17
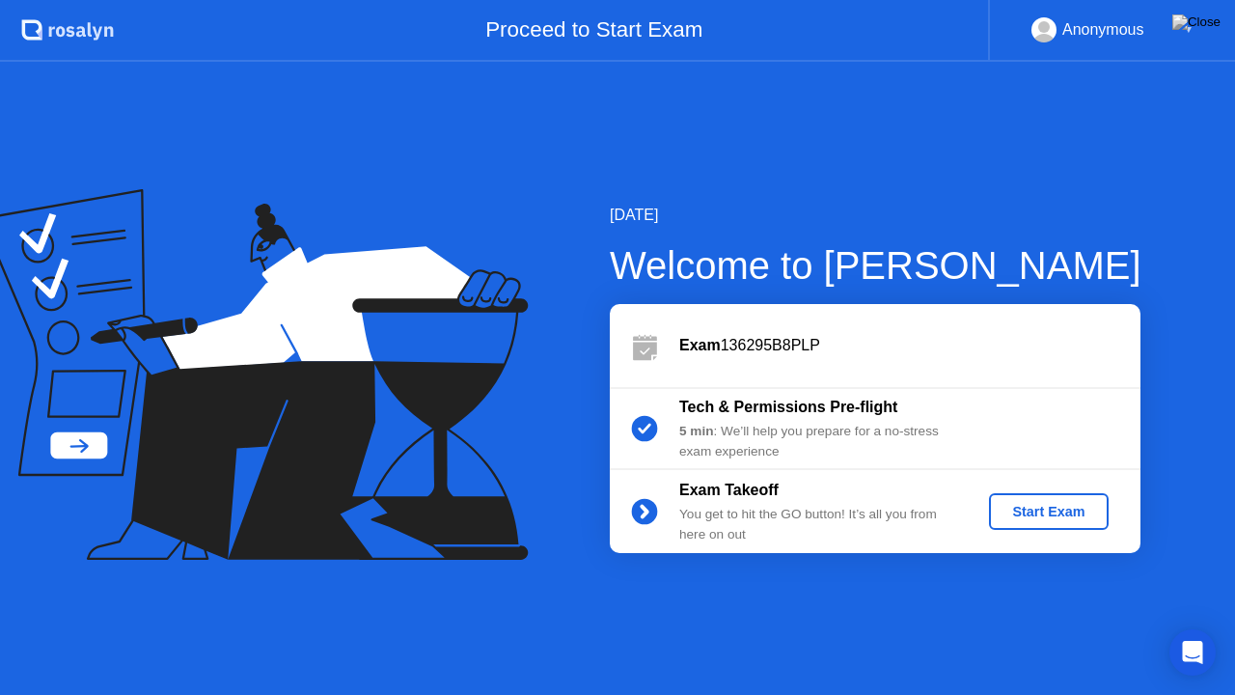
click at [1035, 514] on div "Start Exam" at bounding box center [1048, 511] width 103 height 15
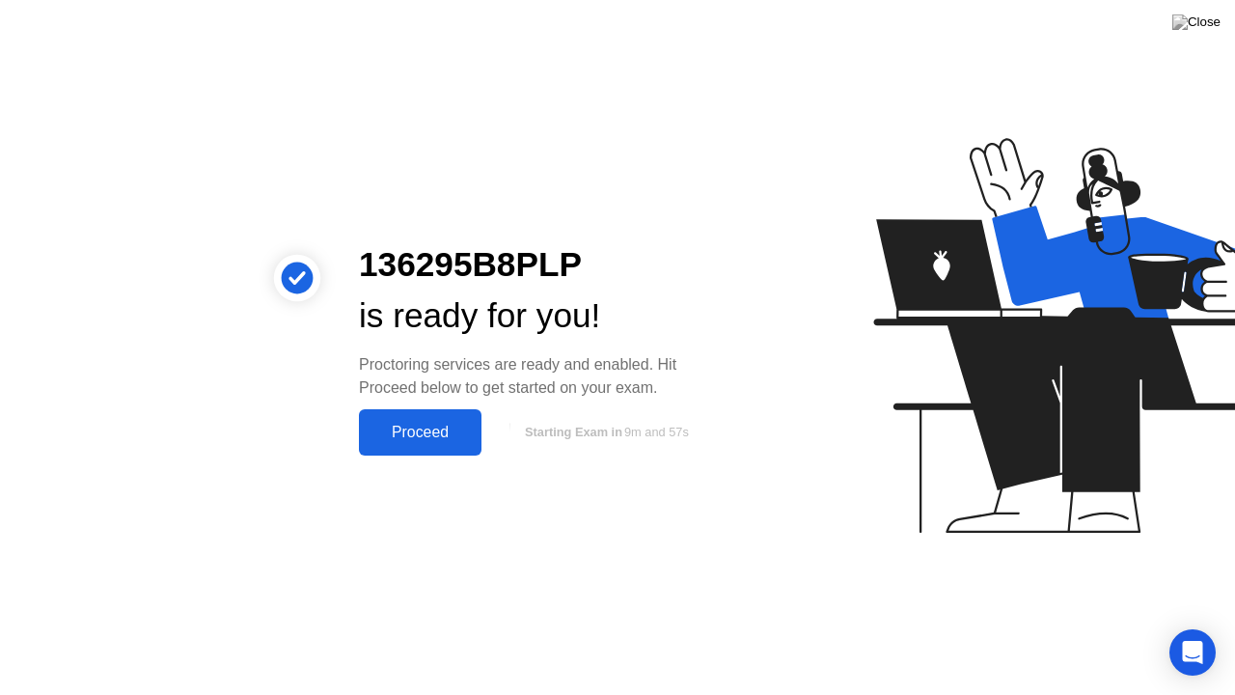
click at [440, 424] on div "Proceed" at bounding box center [420, 432] width 111 height 17
